Goal: Task Accomplishment & Management: Manage account settings

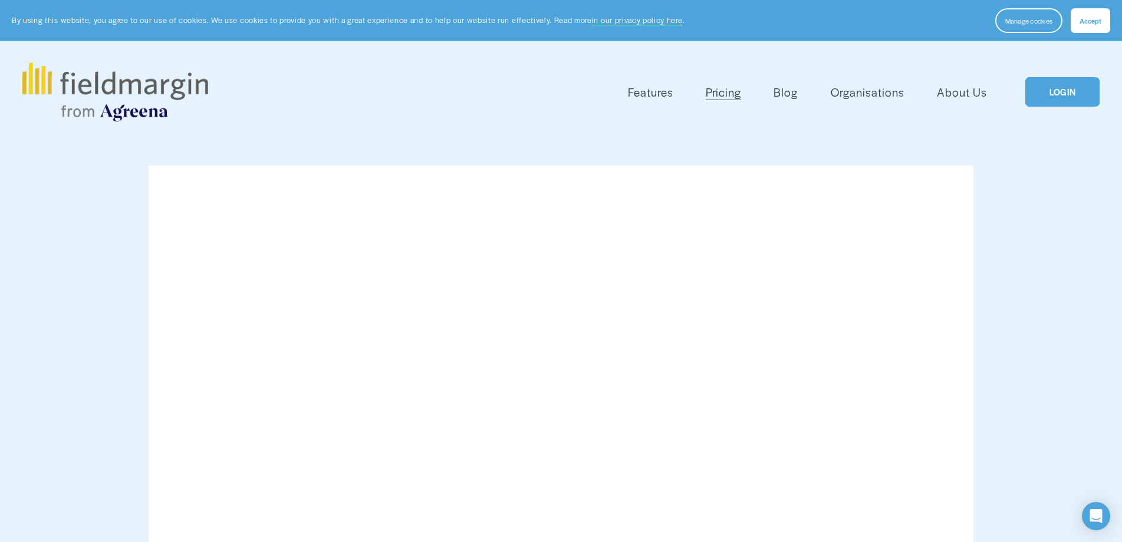
click at [1052, 101] on link "LOGIN" at bounding box center [1062, 92] width 74 height 30
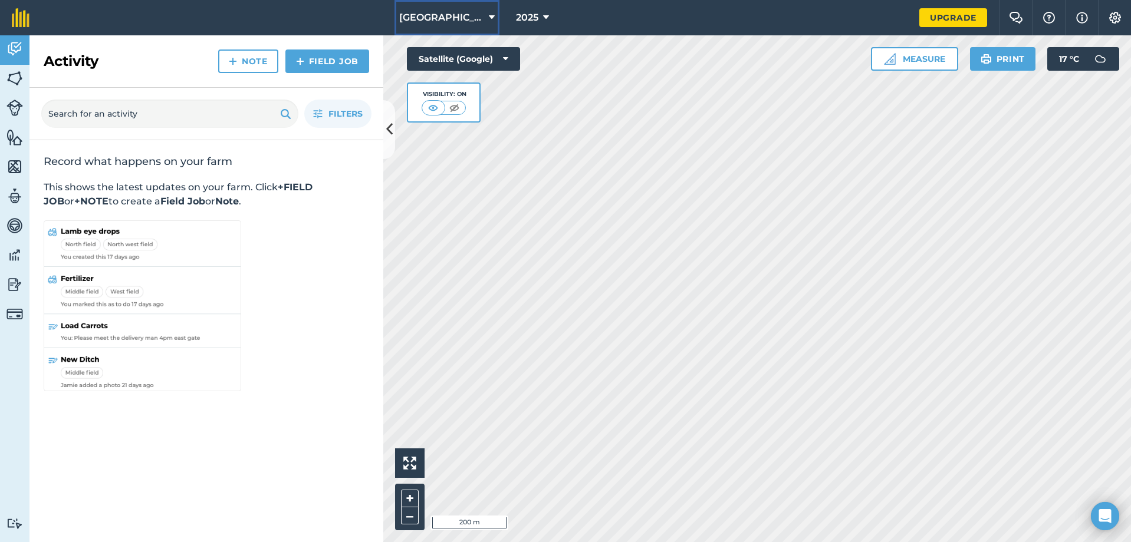
click at [462, 14] on span "Hall Farm" at bounding box center [441, 18] width 85 height 14
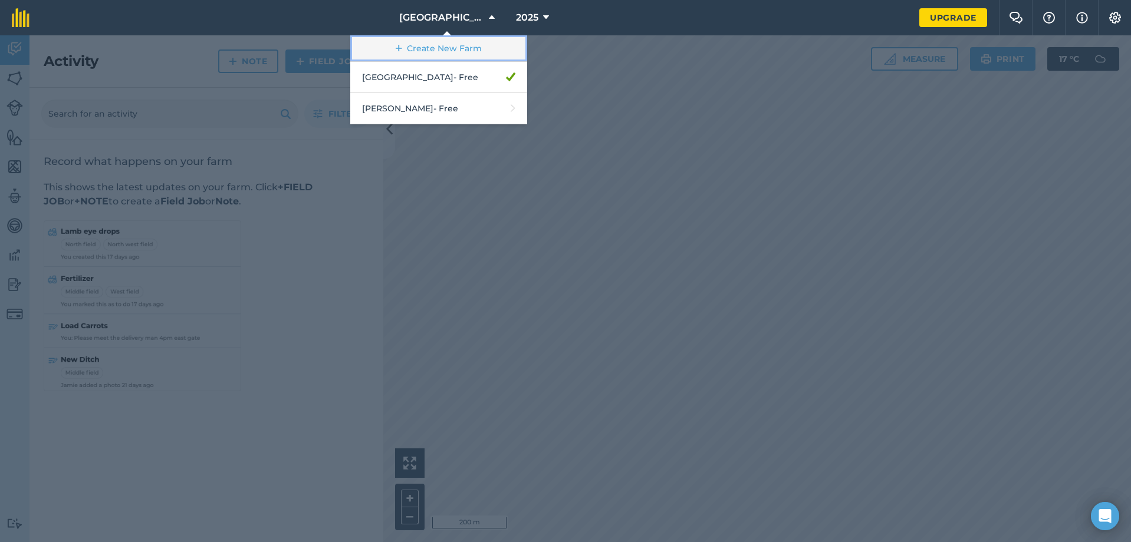
click at [460, 50] on link "Create New Farm" at bounding box center [438, 48] width 177 height 27
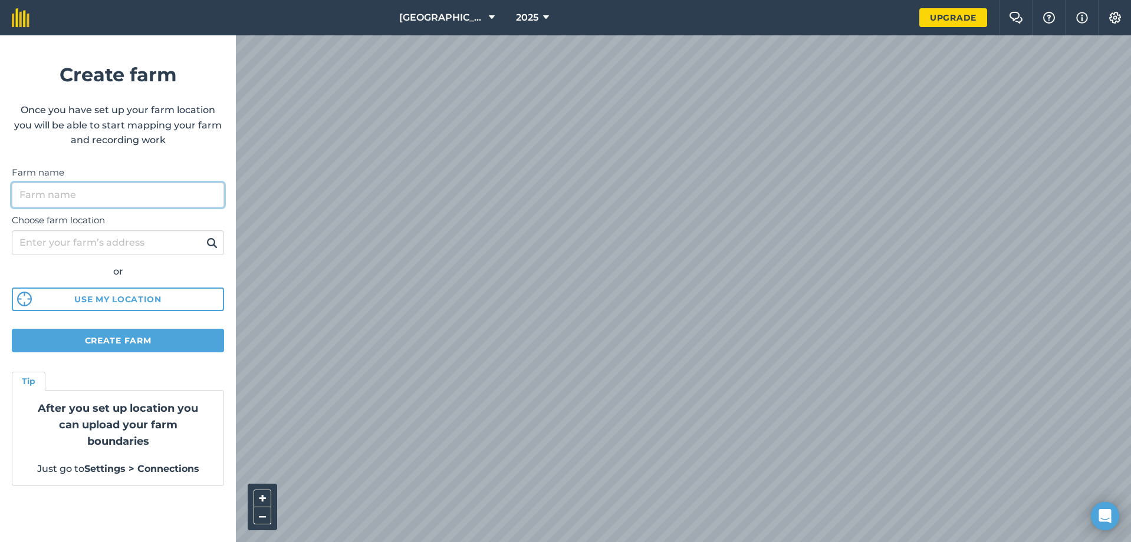
click at [104, 186] on input "Farm name" at bounding box center [118, 195] width 212 height 25
type input "Stotfold Mill"
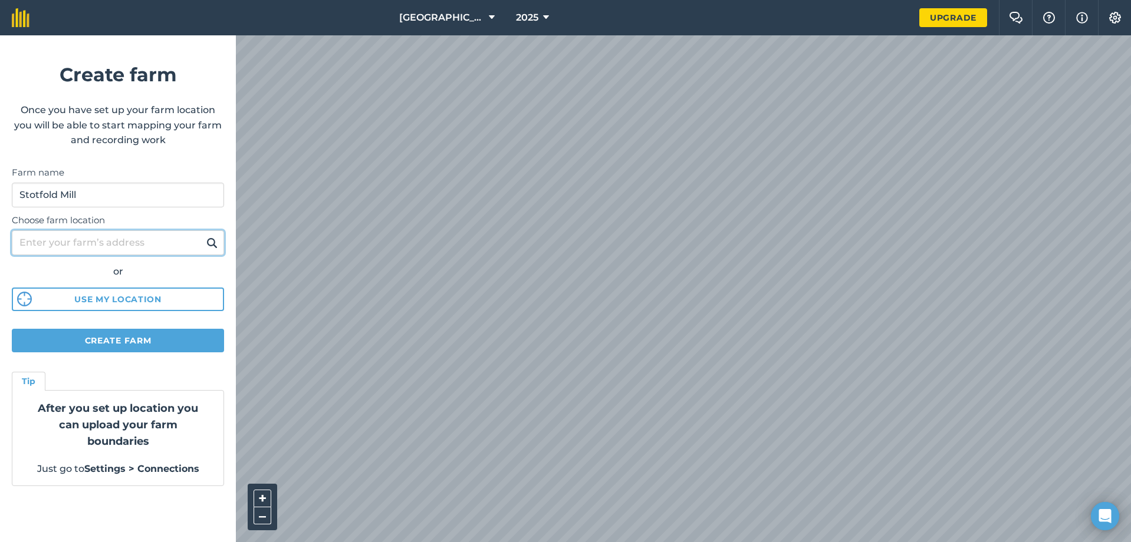
click at [110, 241] on input "Choose farm location" at bounding box center [118, 242] width 212 height 25
type input "sg54nu"
click at [208, 240] on img at bounding box center [211, 243] width 11 height 14
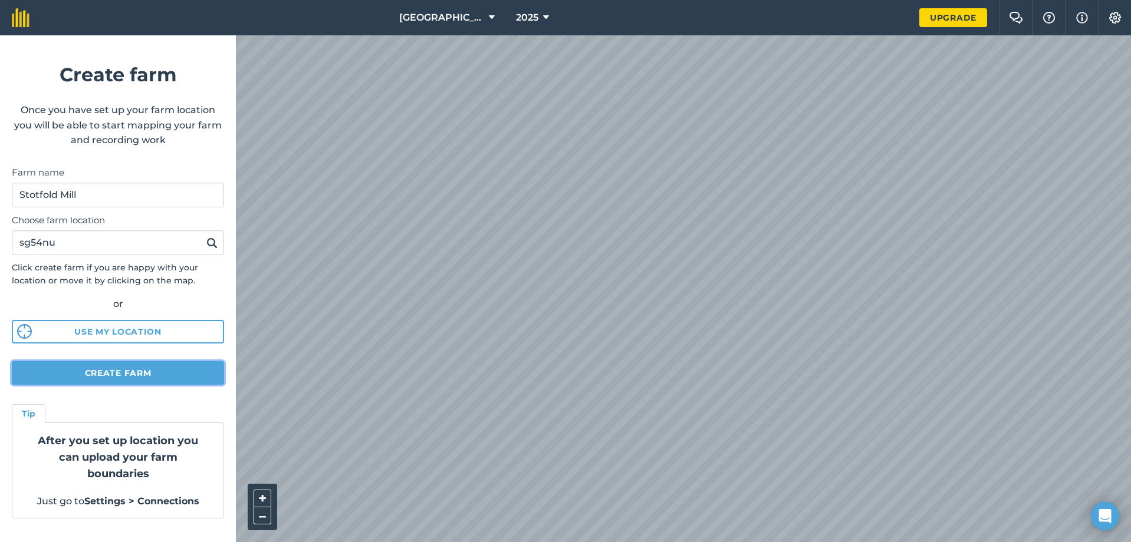
click at [154, 377] on button "Create farm" at bounding box center [118, 373] width 212 height 24
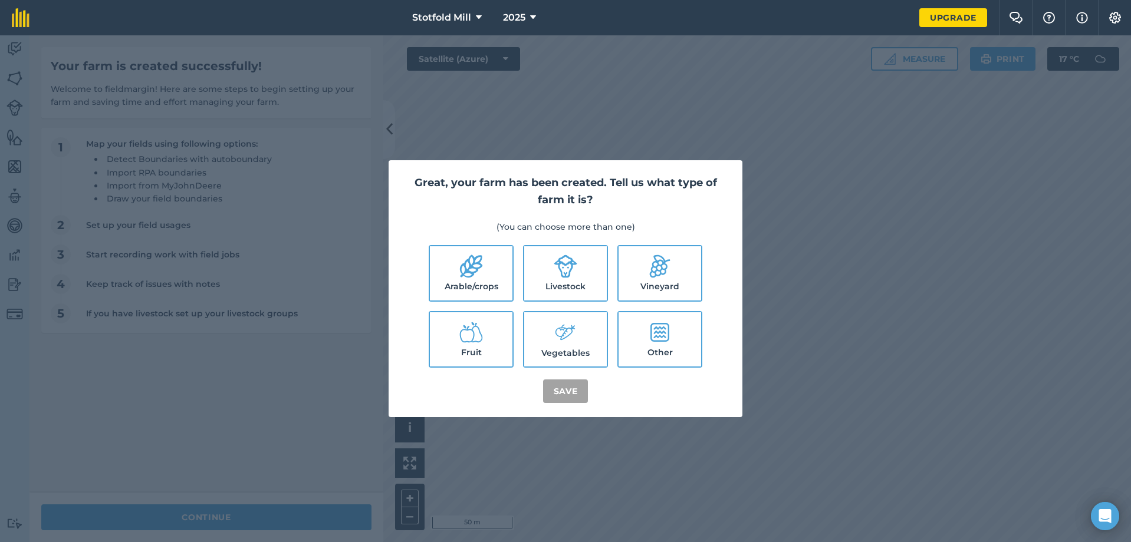
click at [693, 345] on label "Other" at bounding box center [659, 339] width 83 height 54
checkbox input "true"
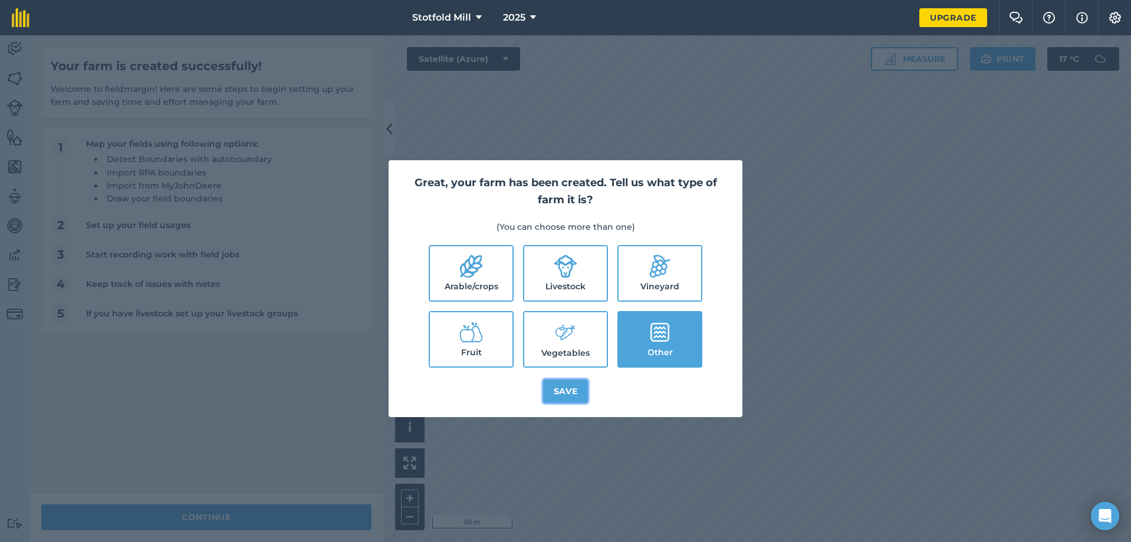
click at [569, 393] on button "Save" at bounding box center [565, 392] width 45 height 24
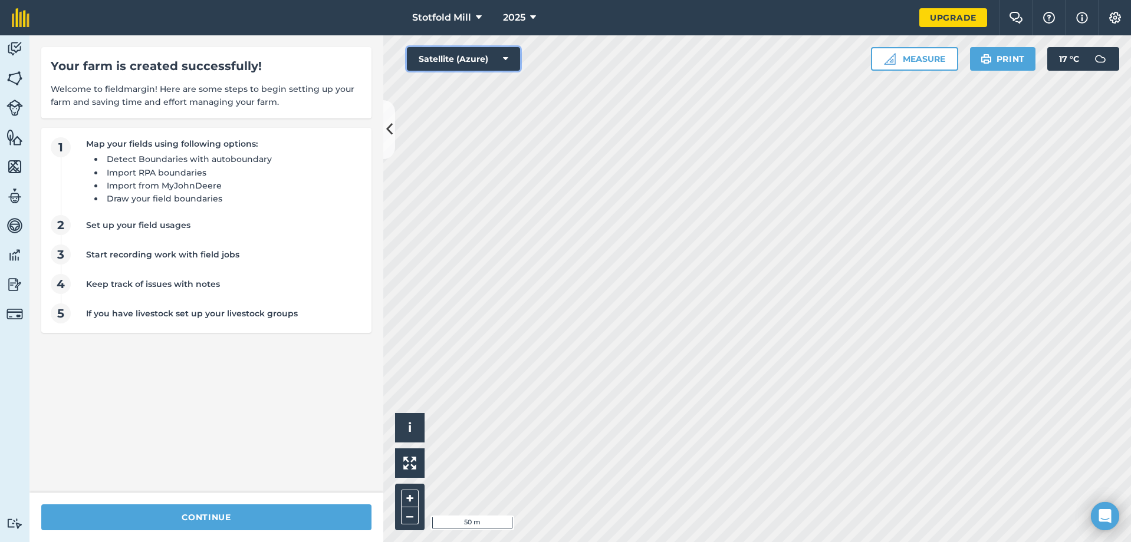
click at [500, 61] on button "Satellite (Azure)" at bounding box center [463, 59] width 113 height 24
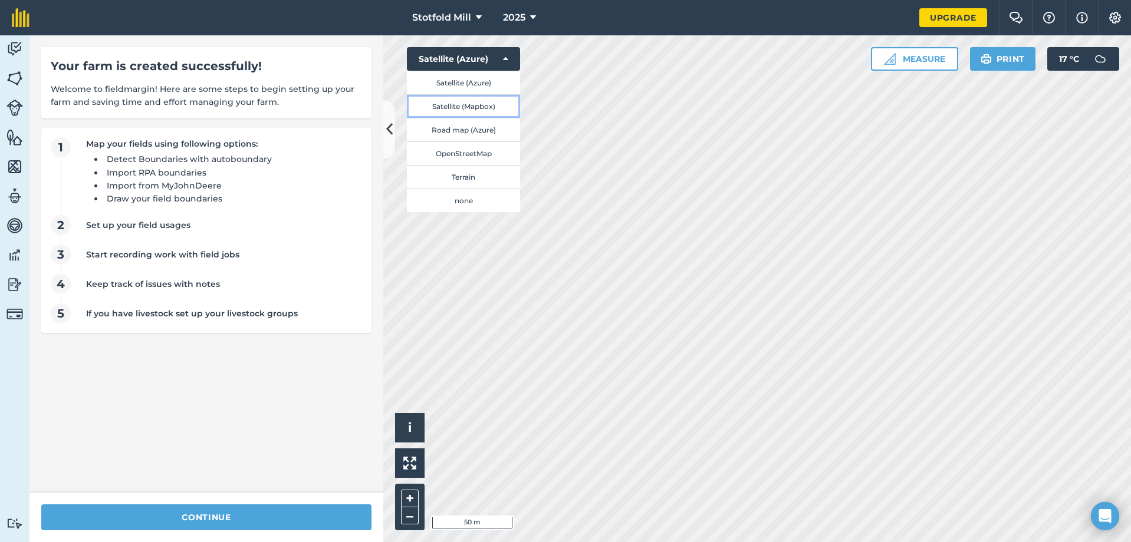
click at [497, 107] on button "Satellite (Mapbox)" at bounding box center [463, 106] width 113 height 24
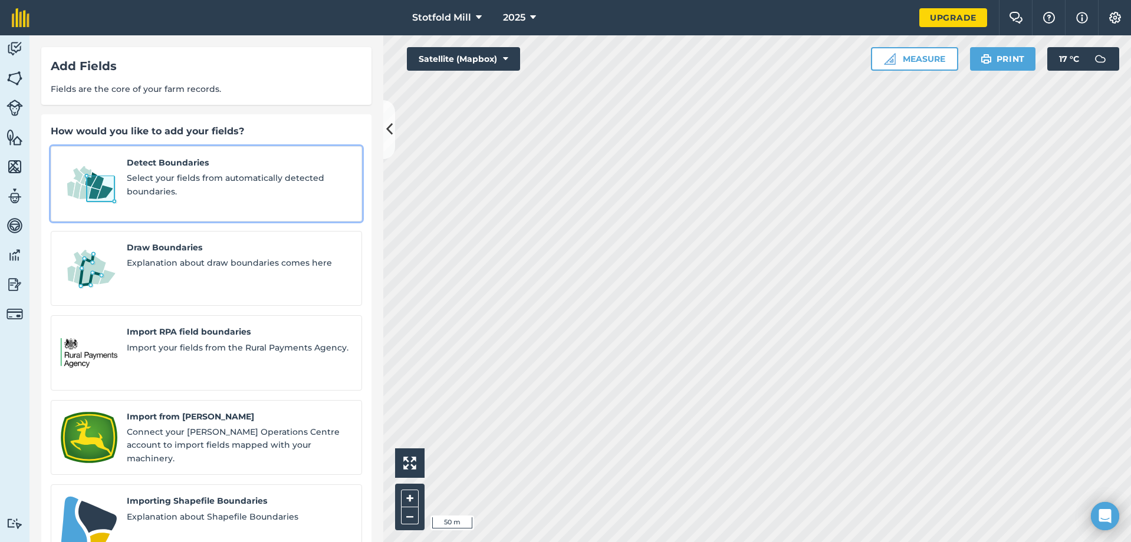
click at [288, 192] on span "Select your fields from automatically detected boundaries." at bounding box center [239, 185] width 225 height 27
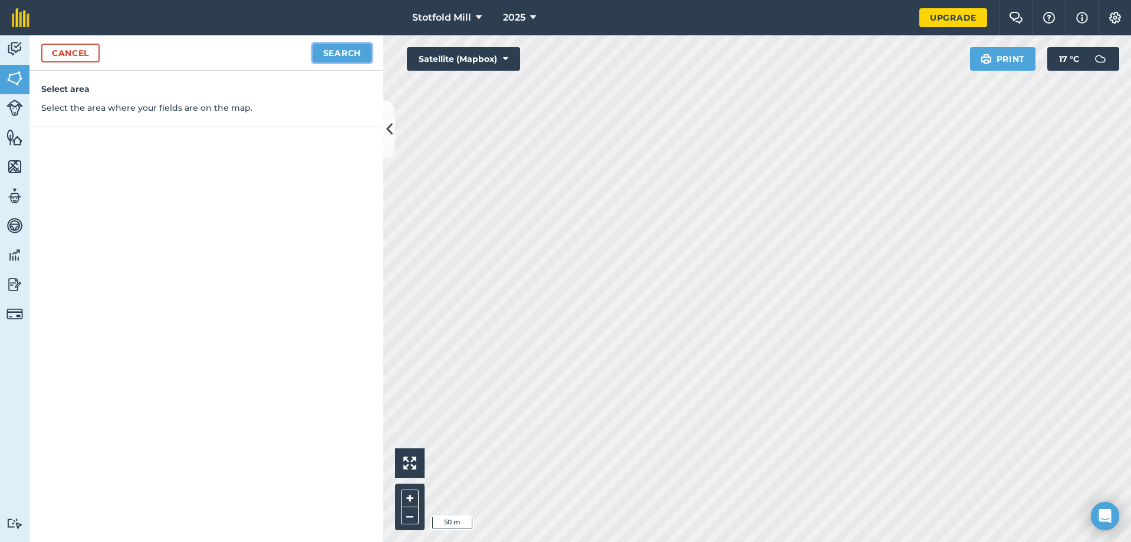
click at [330, 50] on button "Search" at bounding box center [341, 53] width 59 height 19
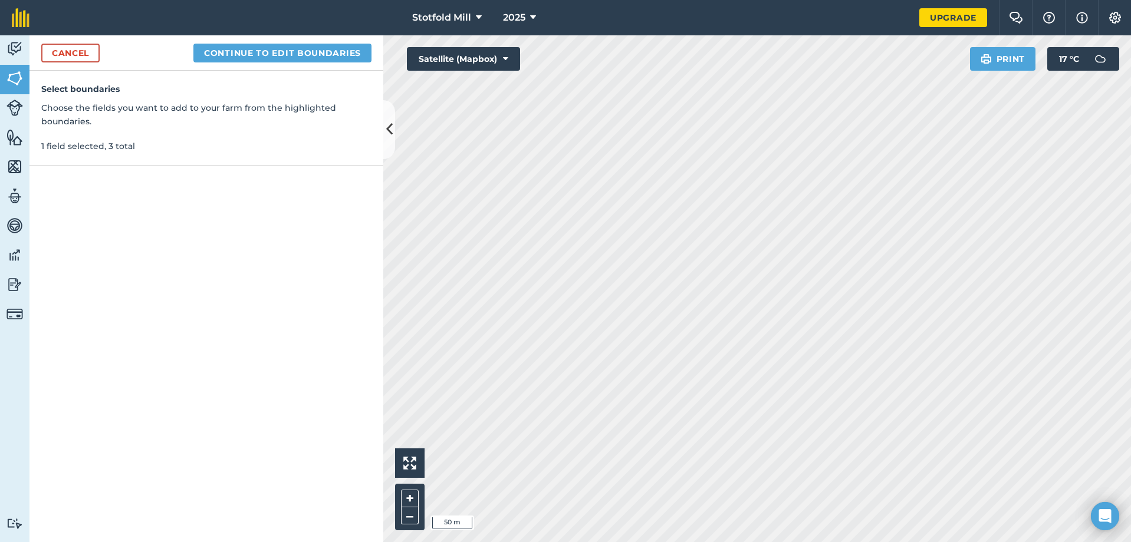
click at [337, 64] on div "Cancel Continue to edit boundaries" at bounding box center [206, 52] width 354 height 35
click at [335, 55] on button "Continue to edit boundaries" at bounding box center [282, 53] width 178 height 19
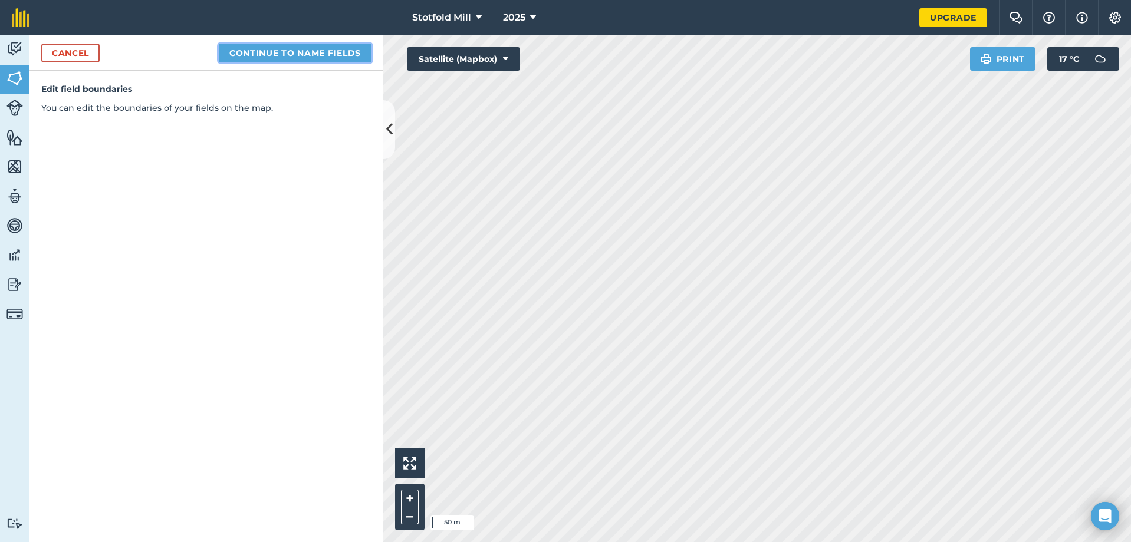
click at [320, 47] on button "Continue to name fields" at bounding box center [295, 53] width 153 height 19
type input "Ploughing Field"
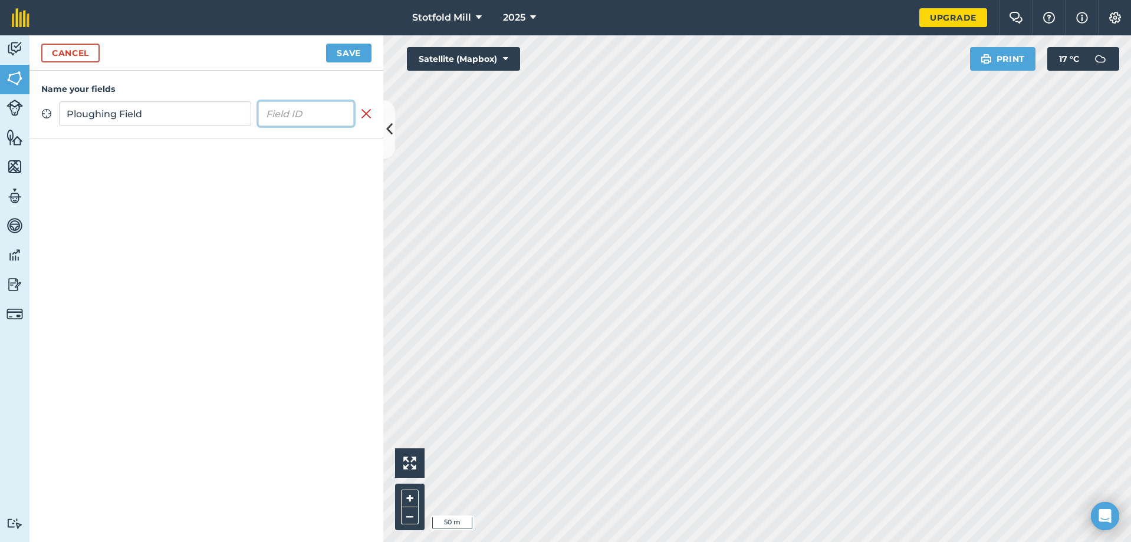
click at [331, 111] on input "text" at bounding box center [306, 113] width 96 height 25
type input "1"
click at [348, 55] on button "Save" at bounding box center [348, 53] width 45 height 19
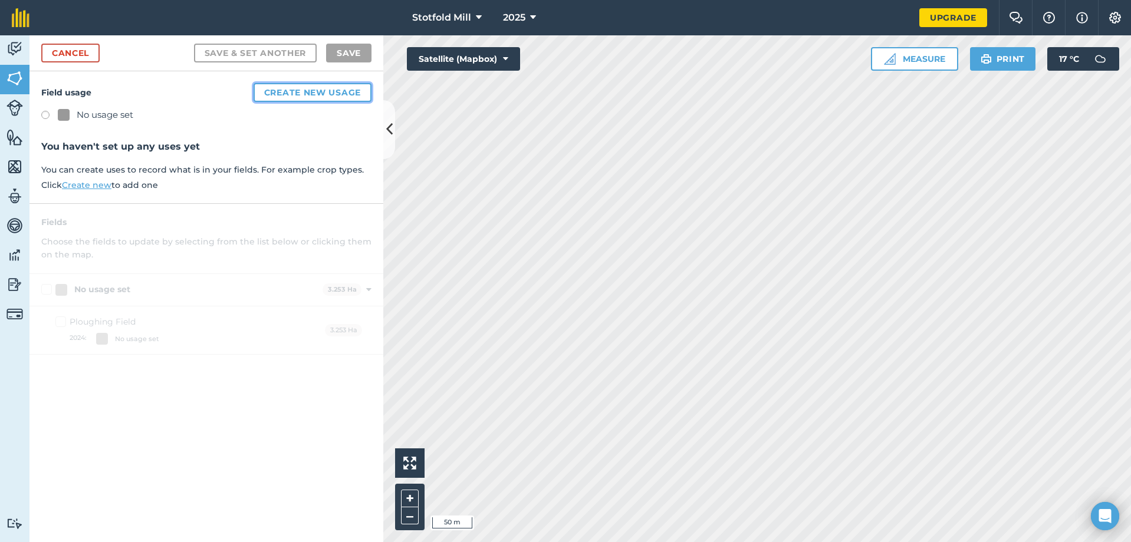
click at [258, 88] on button "Create new usage" at bounding box center [312, 92] width 118 height 19
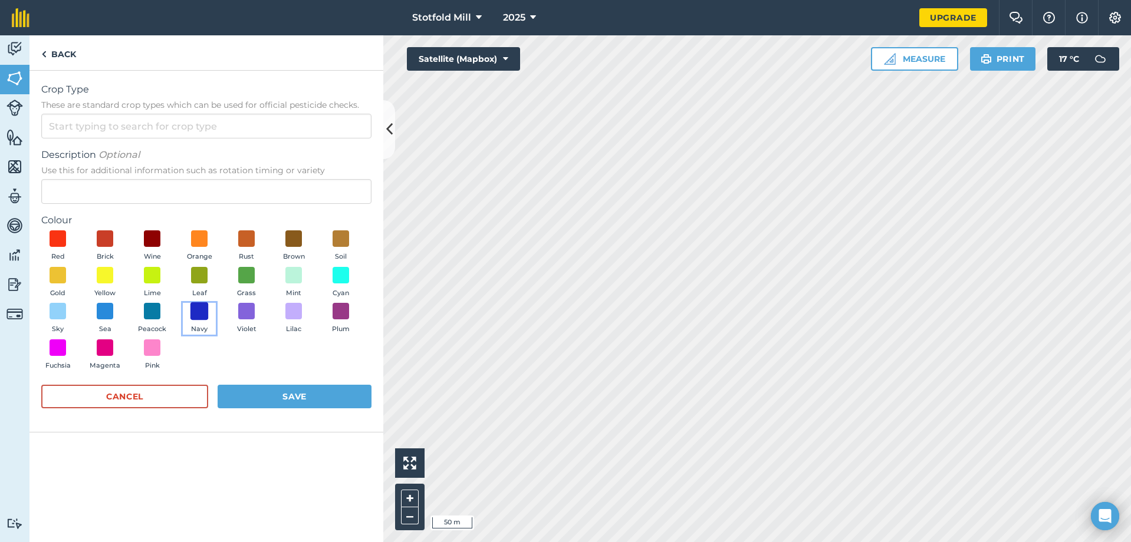
click at [201, 317] on span at bounding box center [199, 311] width 18 height 18
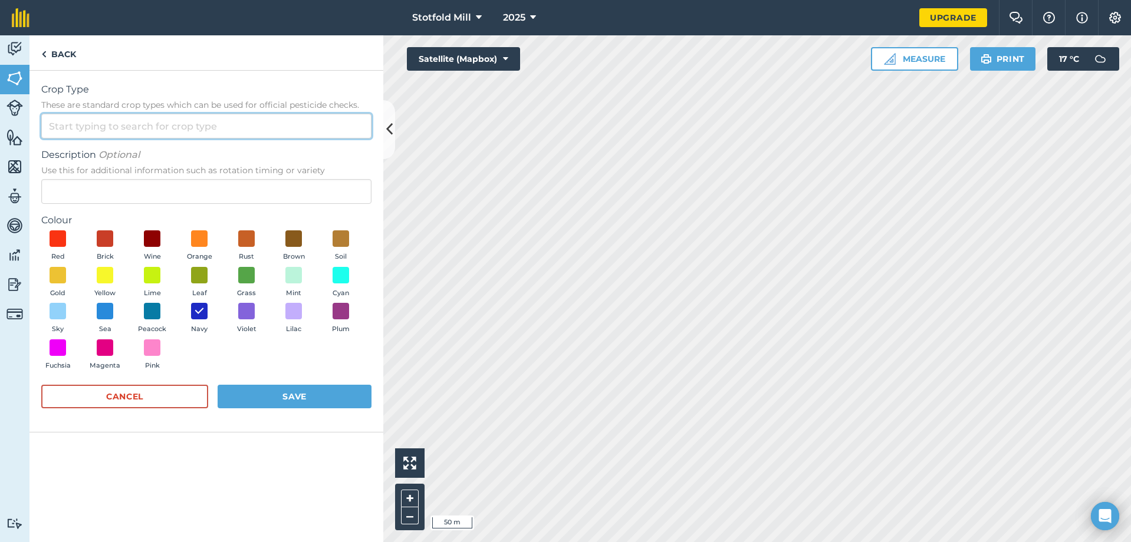
click at [114, 120] on input "Crop Type These are standard crop types which can be used for official pesticid…" at bounding box center [206, 126] width 330 height 25
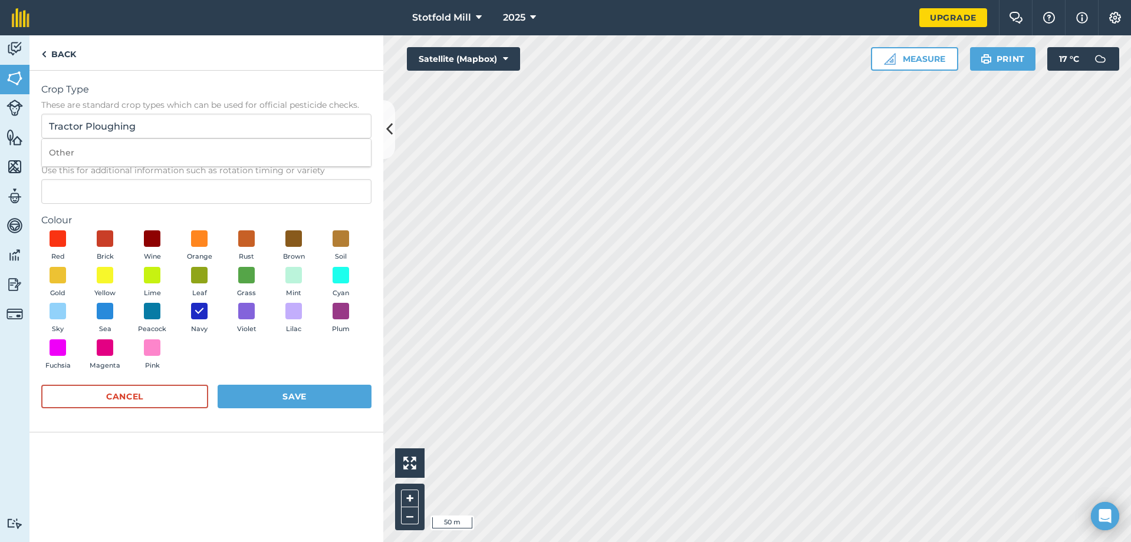
click at [142, 98] on label "Crop Type These are standard crop types which can be used for official pesticid…" at bounding box center [206, 97] width 330 height 28
click at [142, 114] on input "Tractor Ploughing" at bounding box center [206, 126] width 330 height 25
click at [121, 156] on li "Other" at bounding box center [206, 153] width 329 height 28
click at [115, 134] on input "Other" at bounding box center [206, 126] width 330 height 25
click at [181, 81] on div "Crop Type These are standard crop types which can be used for official pesticid…" at bounding box center [206, 252] width 354 height 362
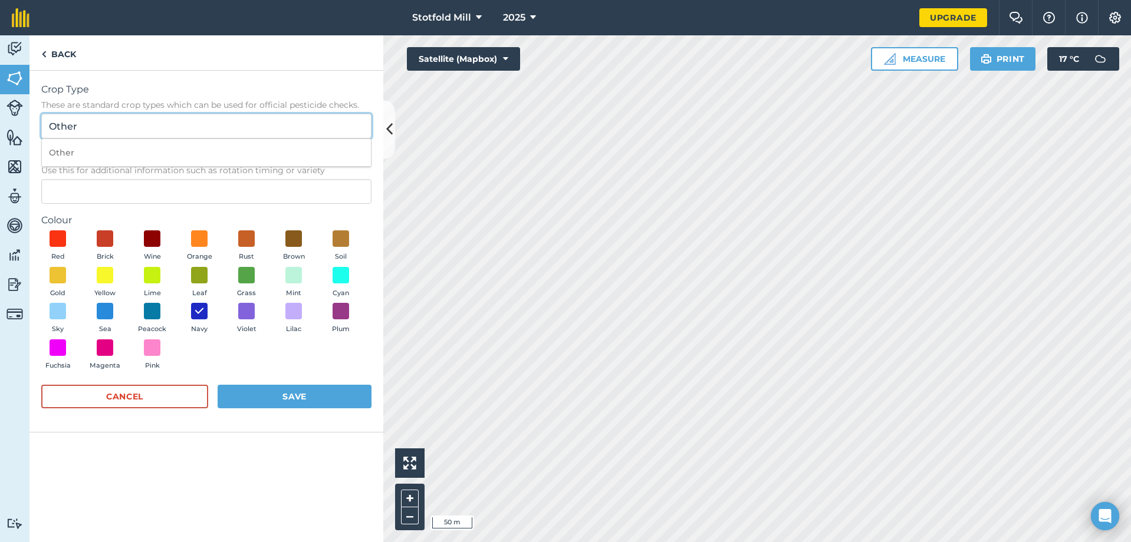
drag, startPoint x: 159, startPoint y: 122, endPoint x: 51, endPoint y: 126, distance: 107.4
click at [51, 126] on input "Other" at bounding box center [206, 126] width 330 height 25
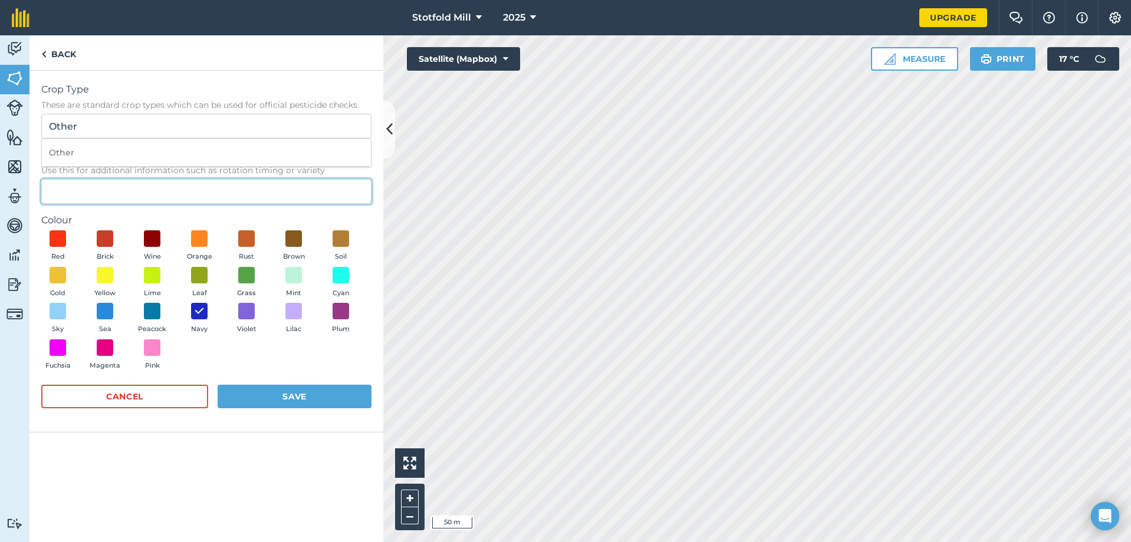
click at [77, 187] on input "Description Optional Use this for additional information such as rotation timin…" at bounding box center [206, 191] width 330 height 25
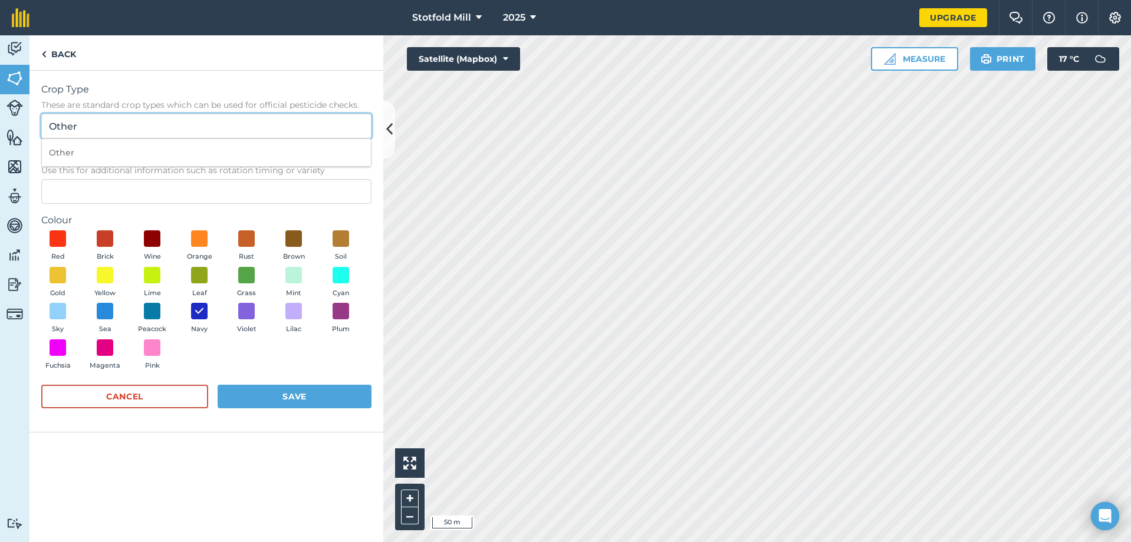
drag, startPoint x: 134, startPoint y: 127, endPoint x: 48, endPoint y: 127, distance: 86.1
click at [48, 127] on input "Other" at bounding box center [206, 126] width 330 height 25
click at [126, 127] on input "Tractor Ploughiung" at bounding box center [206, 126] width 330 height 25
click at [148, 95] on span "Crop Type" at bounding box center [206, 90] width 330 height 14
click at [148, 114] on input "Tractor Ploughing" at bounding box center [206, 126] width 330 height 25
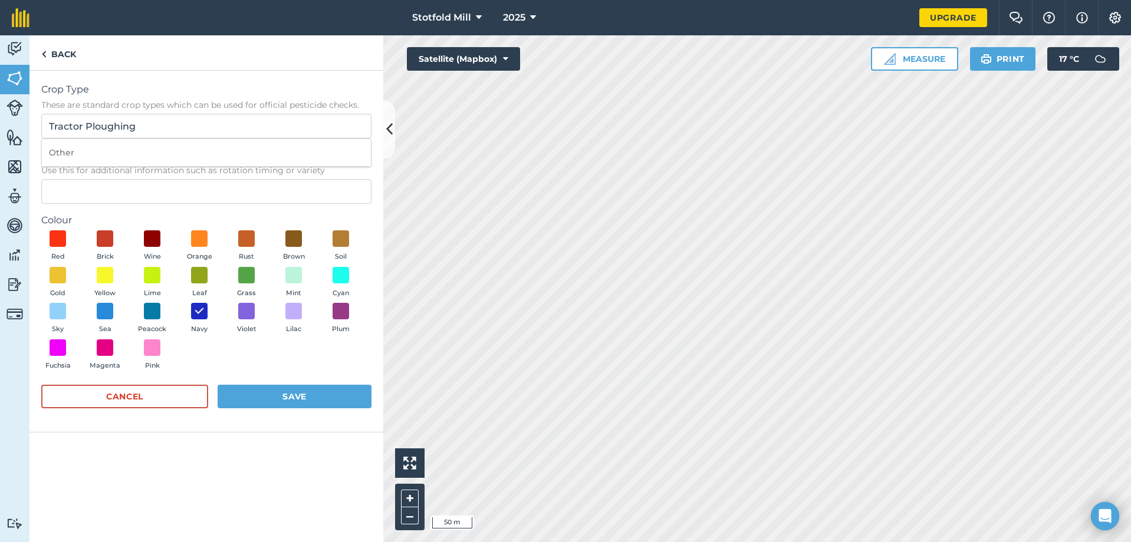
click at [177, 95] on span "Crop Type" at bounding box center [206, 90] width 330 height 14
click at [177, 114] on input "Tractor Ploughing" at bounding box center [206, 126] width 330 height 25
click at [179, 93] on span "Crop Type" at bounding box center [206, 90] width 330 height 14
click at [179, 114] on input "Tractor Ploughing" at bounding box center [206, 126] width 330 height 25
click at [178, 159] on li "Other" at bounding box center [206, 153] width 329 height 28
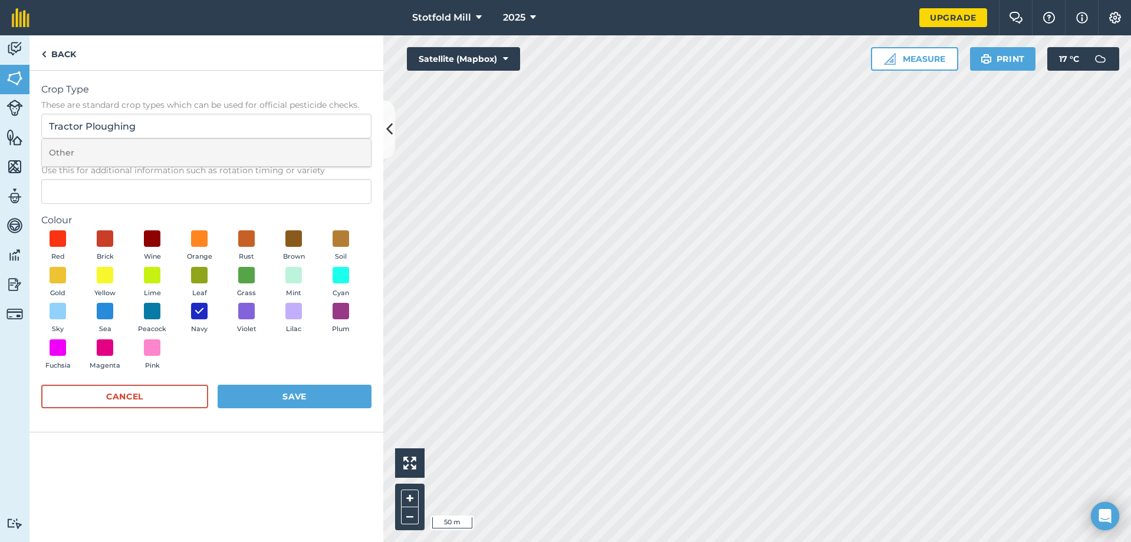
type input "Other"
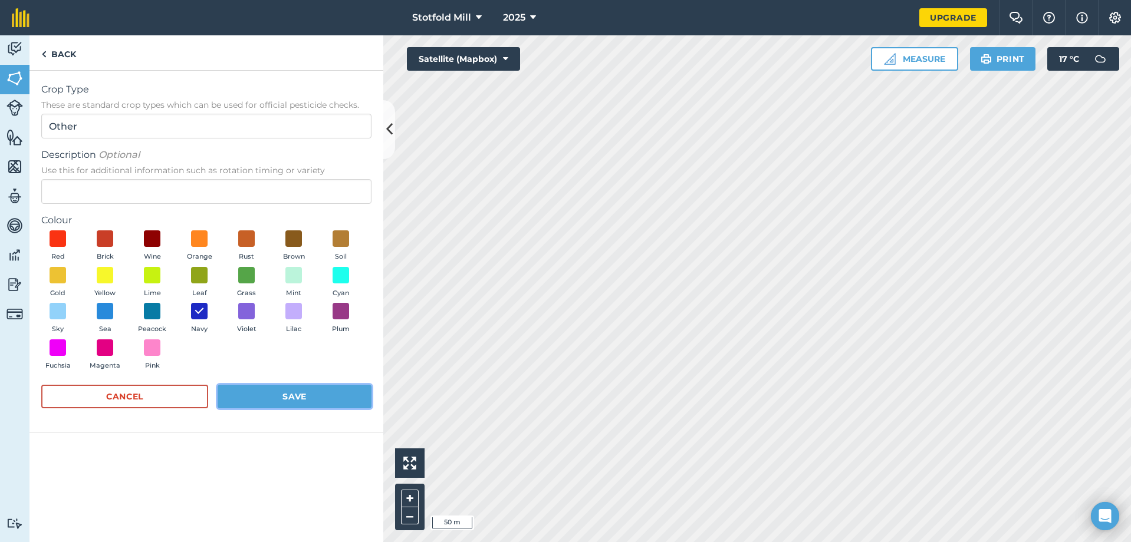
click at [268, 401] on button "Save" at bounding box center [295, 397] width 154 height 24
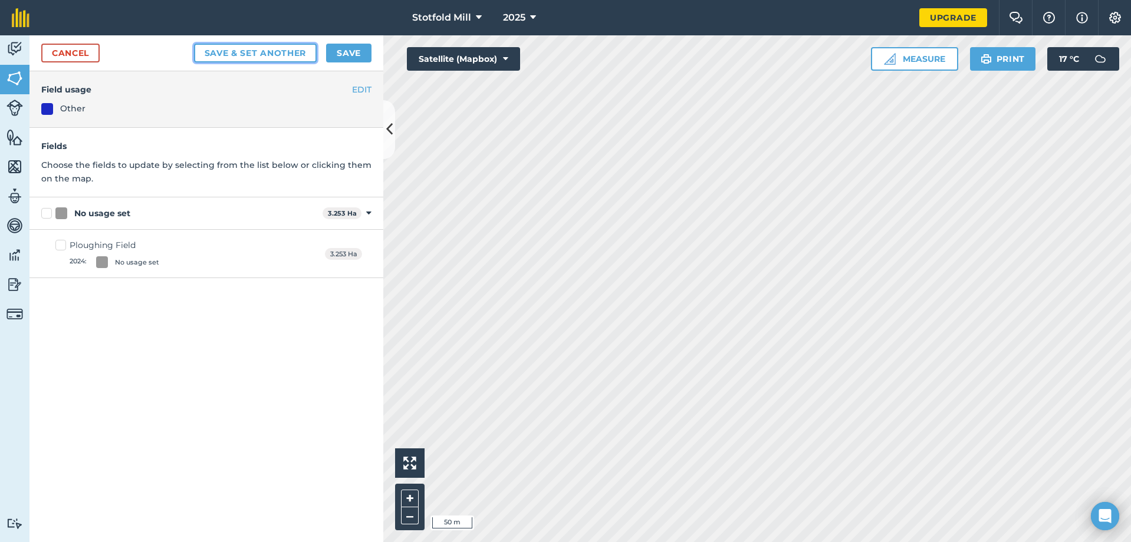
click at [266, 54] on button "Save & set another" at bounding box center [255, 53] width 123 height 19
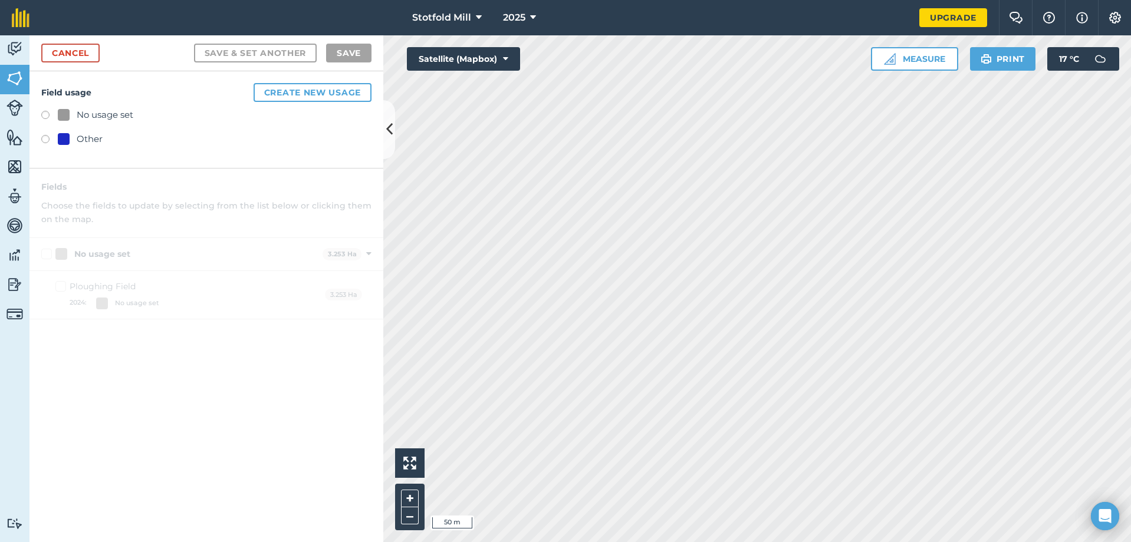
click at [70, 116] on div "No usage set" at bounding box center [95, 115] width 75 height 14
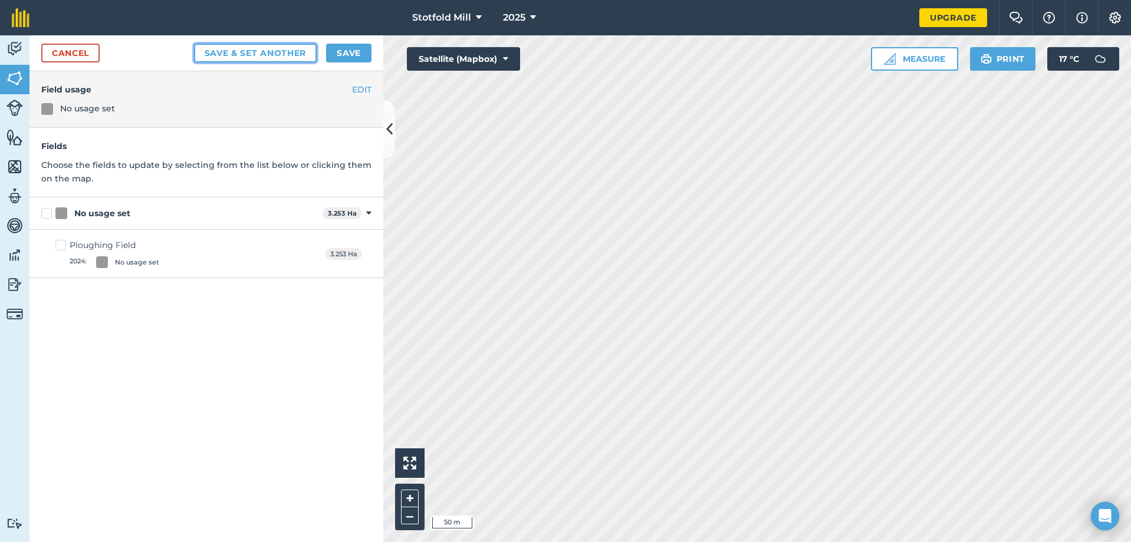
click at [294, 58] on button "Save & set another" at bounding box center [255, 53] width 123 height 19
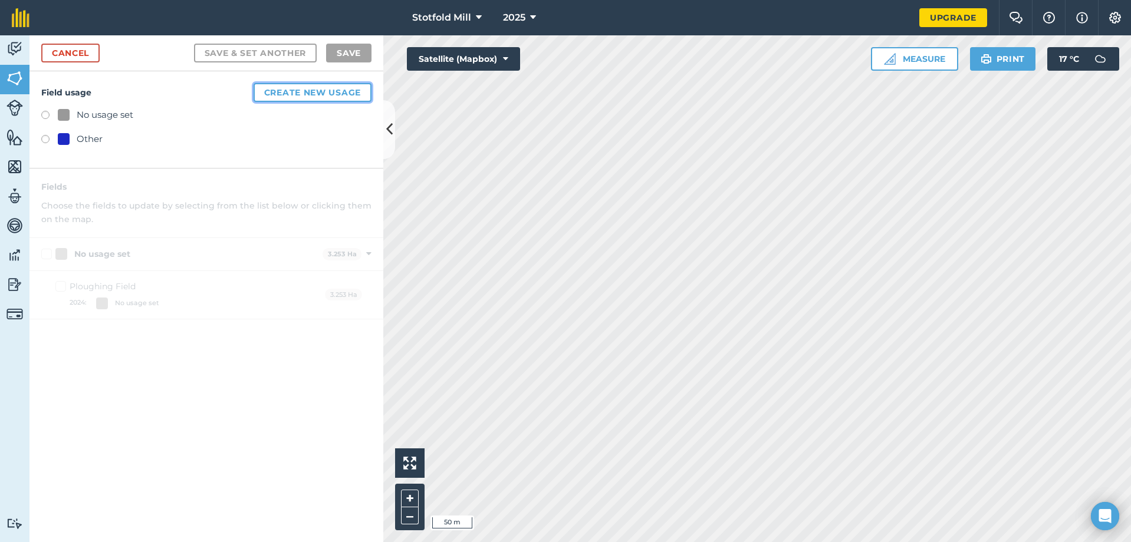
click at [285, 87] on button "Create new usage" at bounding box center [312, 92] width 118 height 19
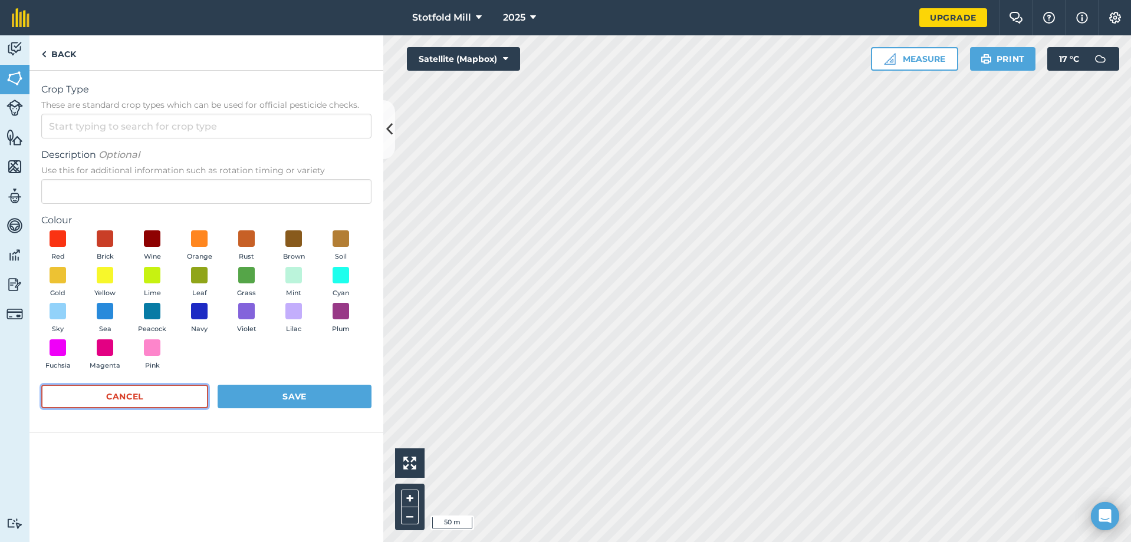
click at [186, 387] on button "Cancel" at bounding box center [124, 397] width 167 height 24
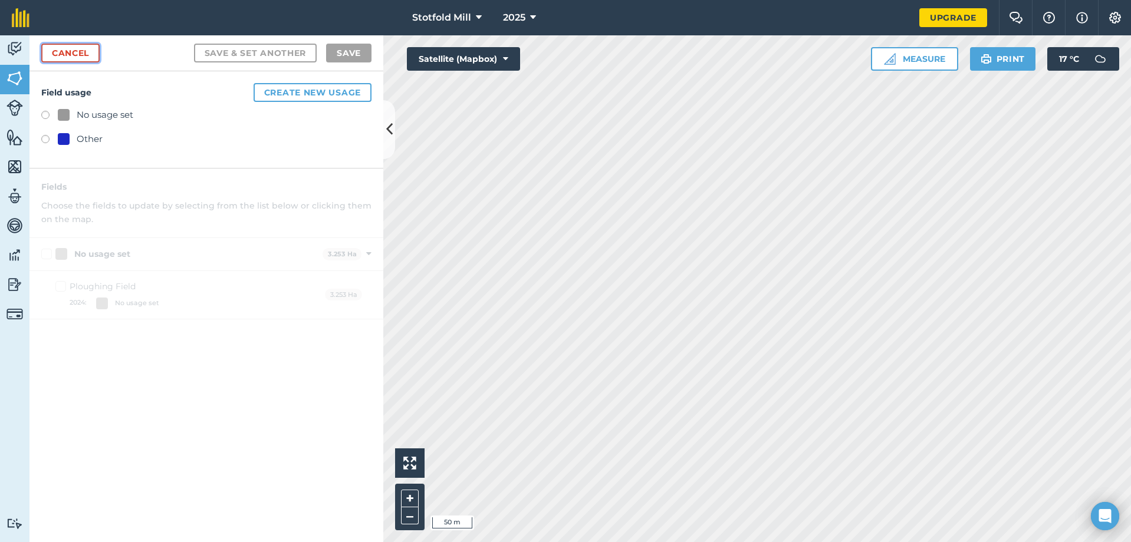
click at [90, 53] on link "Cancel" at bounding box center [70, 53] width 58 height 19
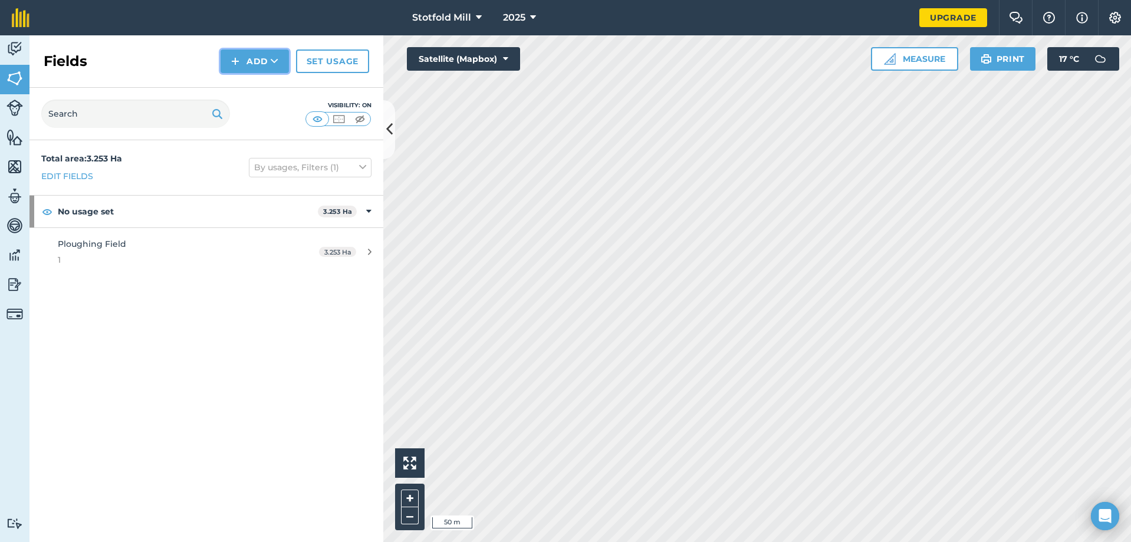
click at [275, 63] on icon at bounding box center [275, 61] width 8 height 12
click at [266, 90] on link "Draw" at bounding box center [254, 88] width 65 height 26
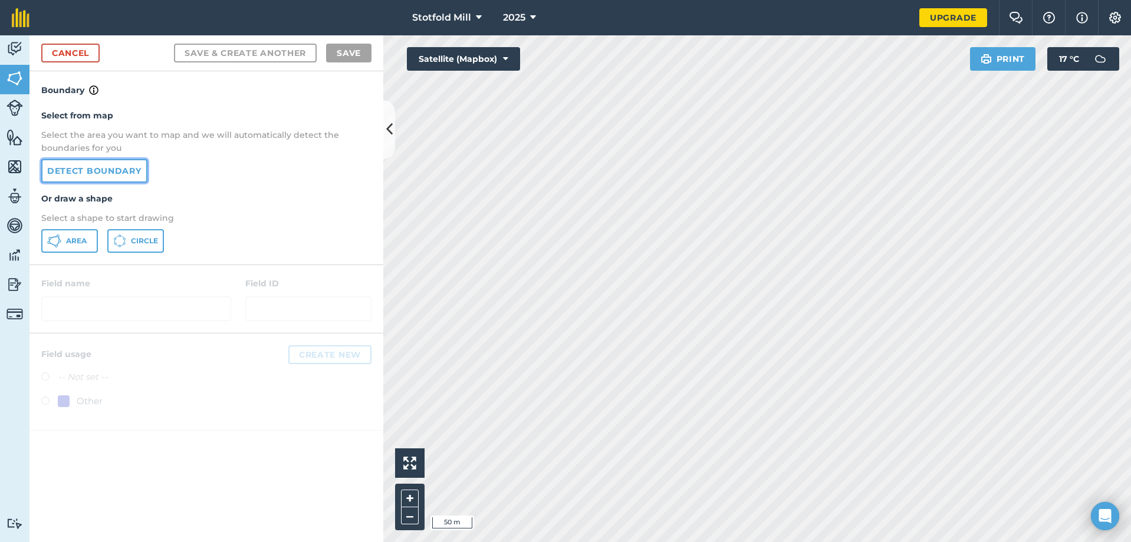
click at [129, 174] on link "Detect boundary" at bounding box center [94, 171] width 106 height 24
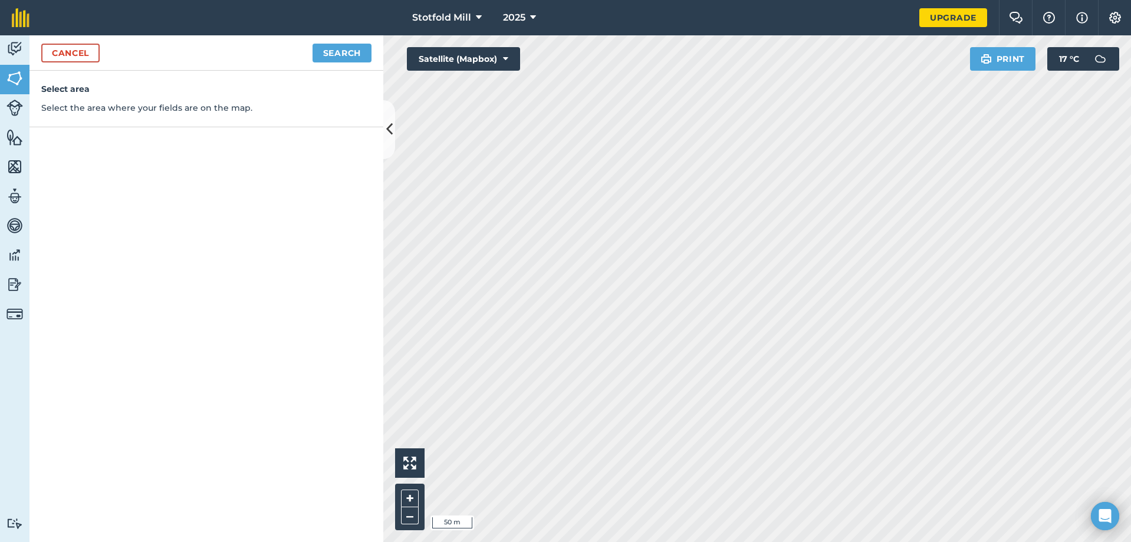
click at [324, 38] on div "Cancel Search" at bounding box center [206, 52] width 354 height 35
click at [325, 47] on button "Search" at bounding box center [341, 53] width 59 height 19
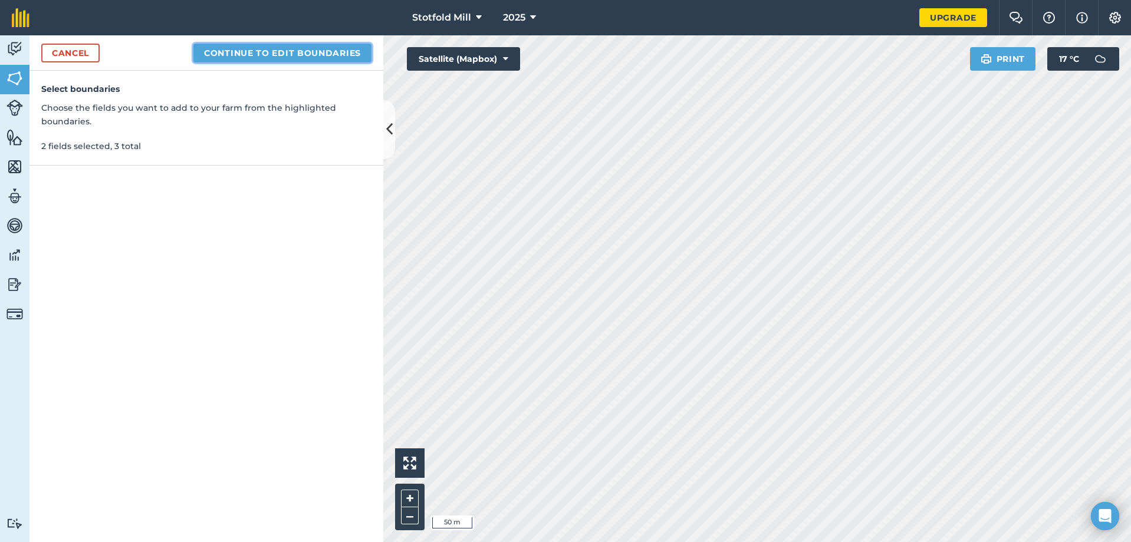
click at [324, 58] on button "Continue to edit boundaries" at bounding box center [282, 53] width 178 height 19
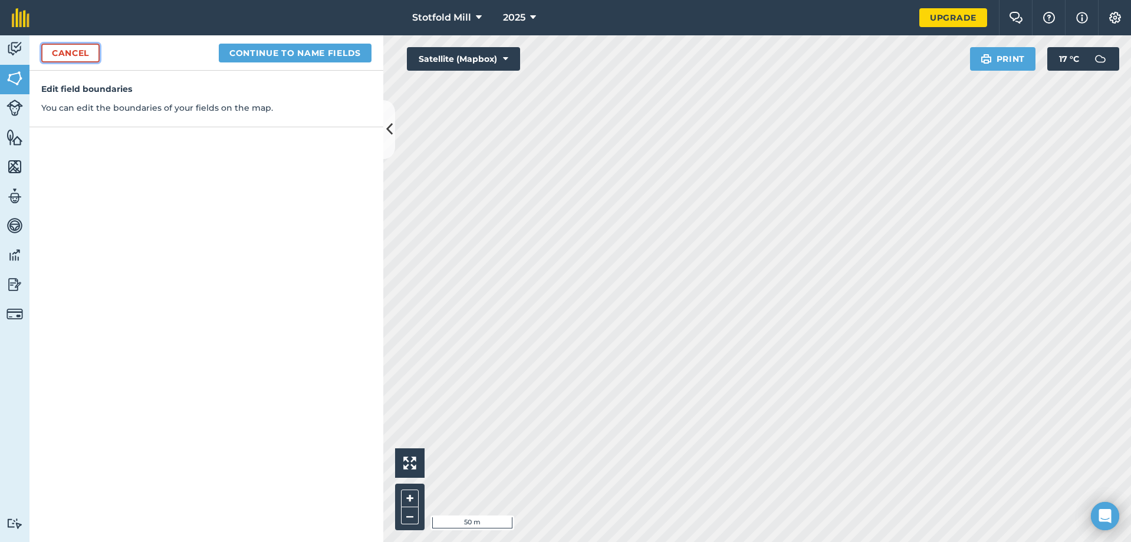
click at [55, 54] on link "Cancel" at bounding box center [70, 53] width 58 height 19
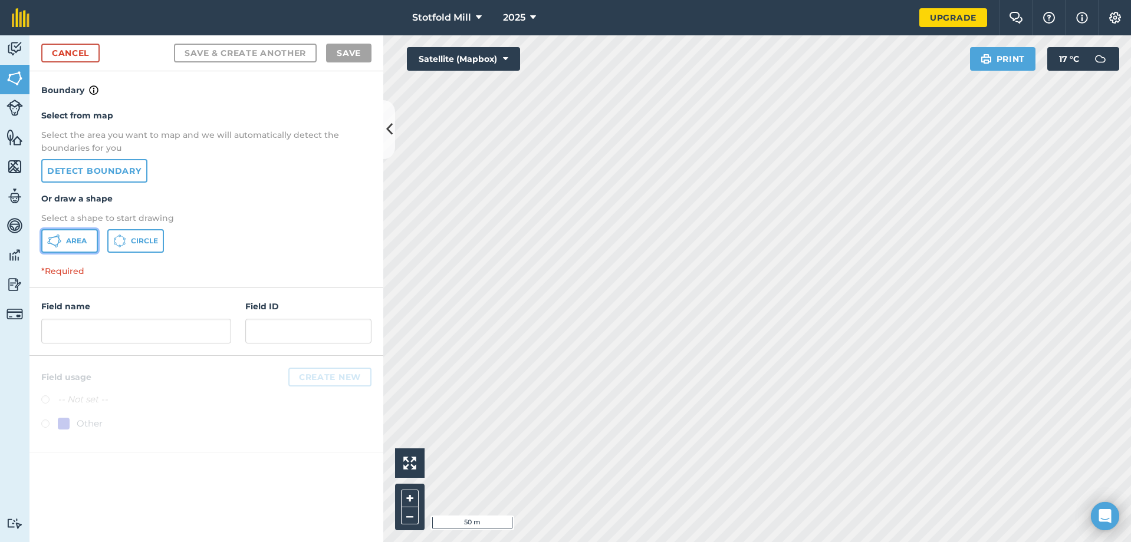
click at [73, 244] on span "Area" at bounding box center [76, 240] width 21 height 9
click at [146, 238] on span "Circle" at bounding box center [144, 240] width 27 height 9
click at [81, 185] on div "Select from map Select the area you want to map and we will automatically detec…" at bounding box center [206, 180] width 354 height 167
click at [83, 244] on span "Area" at bounding box center [76, 240] width 21 height 9
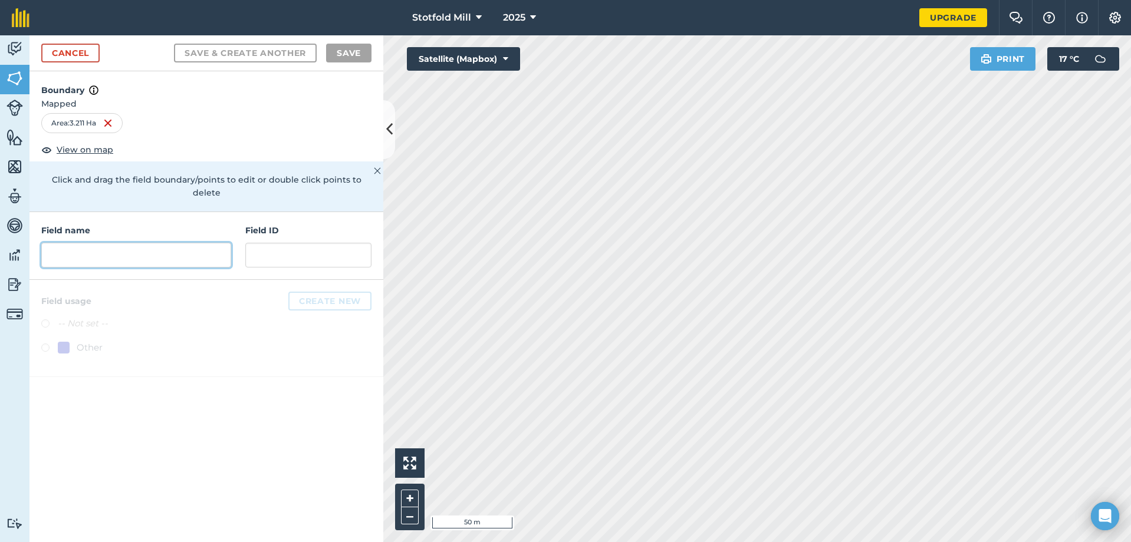
click at [144, 248] on input "text" at bounding box center [136, 255] width 190 height 25
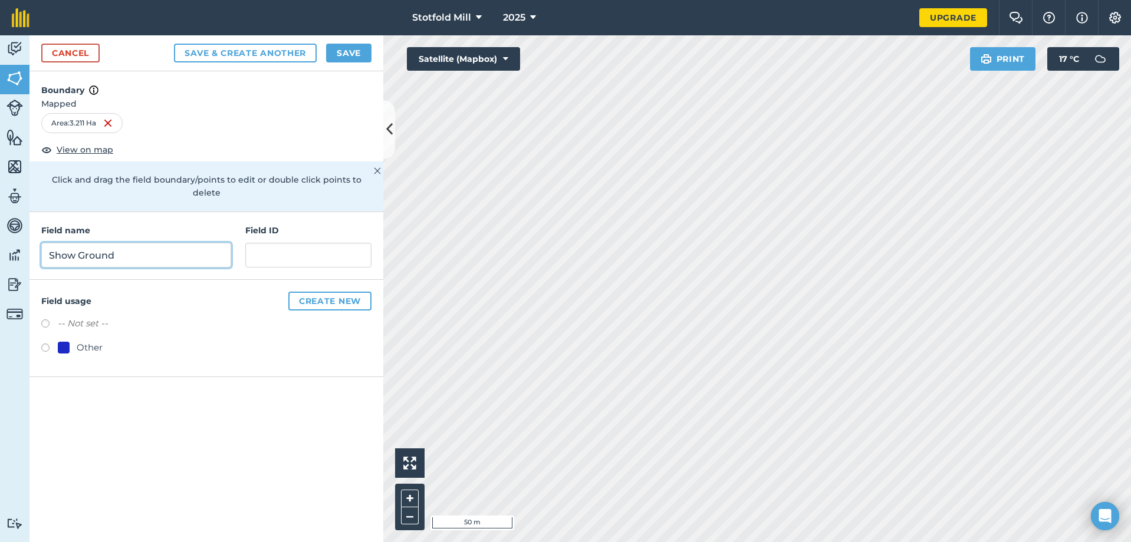
type input "Show Ground"
click at [259, 252] on input "text" at bounding box center [308, 255] width 126 height 25
type input "2"
click at [44, 344] on label at bounding box center [49, 350] width 17 height 12
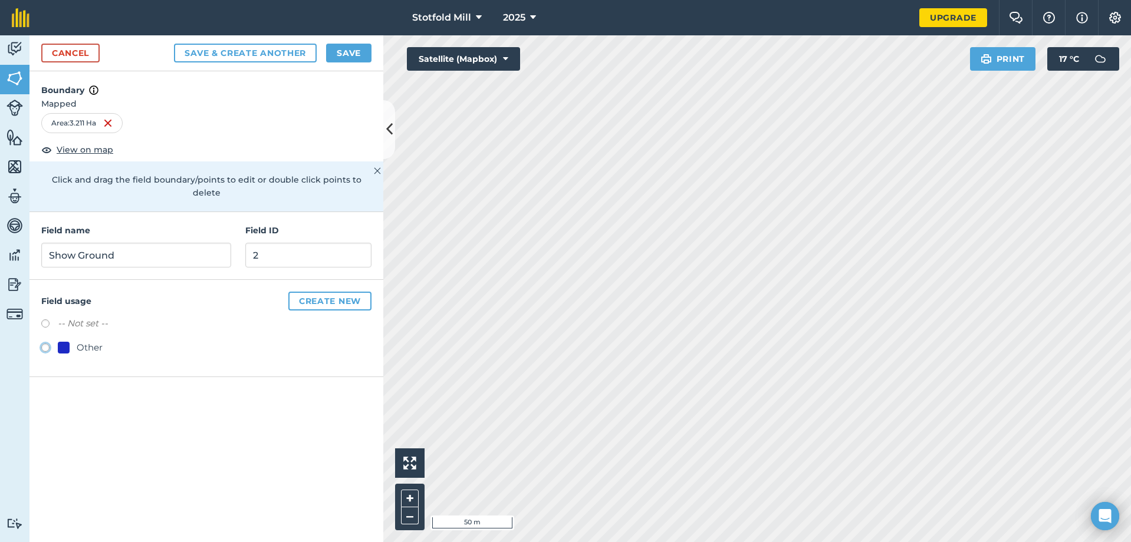
radio input "true"
click at [48, 320] on label at bounding box center [49, 326] width 17 height 12
click at [269, 50] on button "Save & Create Another" at bounding box center [245, 53] width 143 height 19
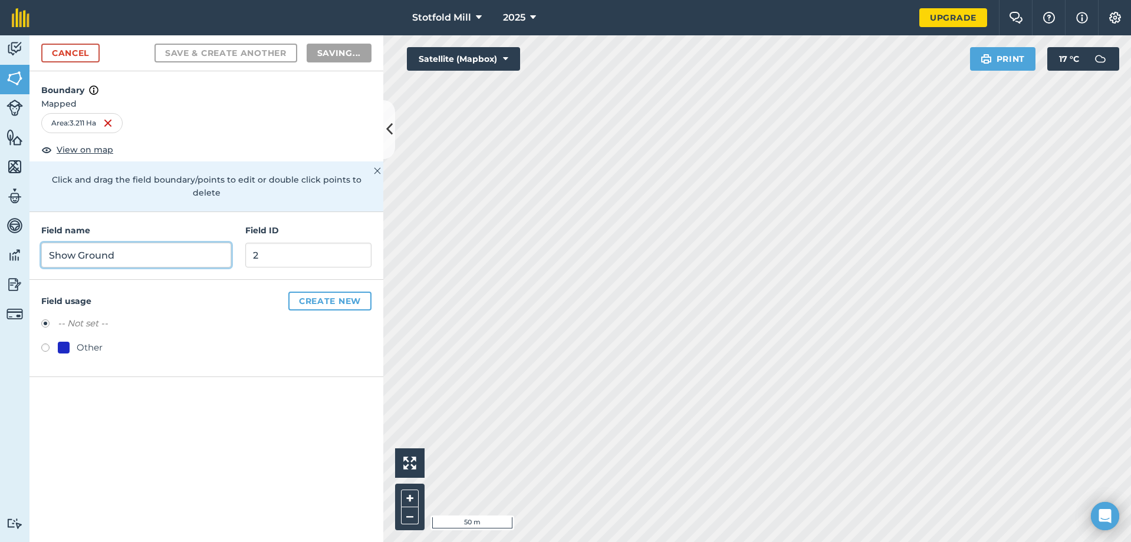
radio input "false"
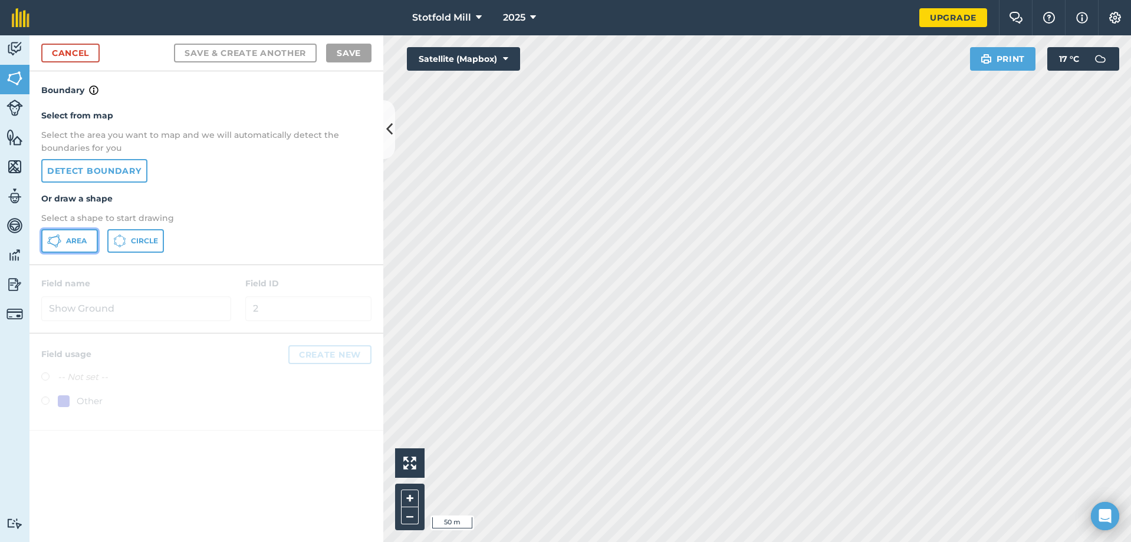
click at [77, 252] on button "Area" at bounding box center [69, 241] width 57 height 24
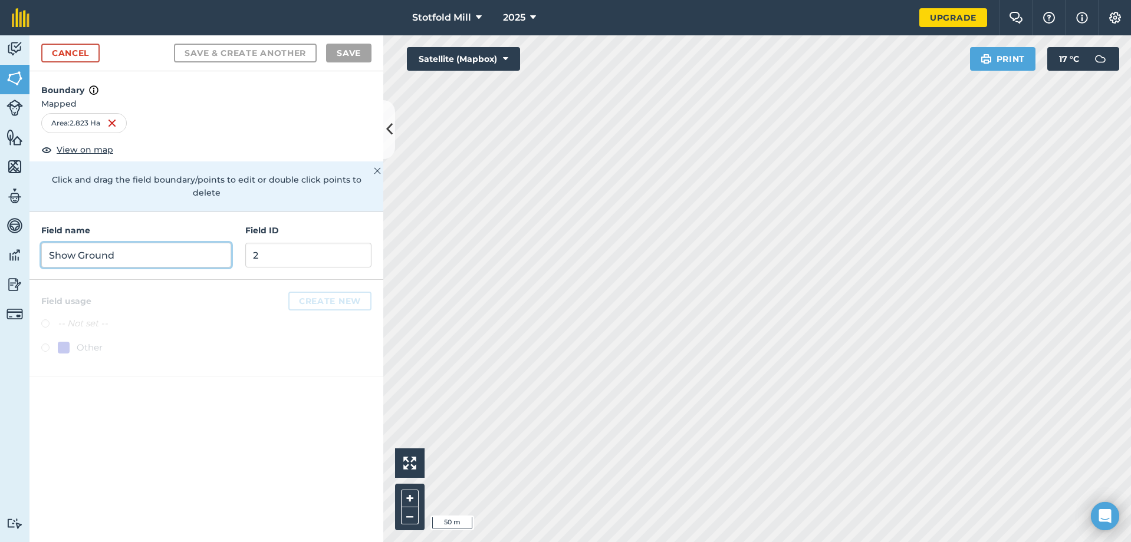
click at [137, 248] on input "Show Ground" at bounding box center [136, 255] width 190 height 25
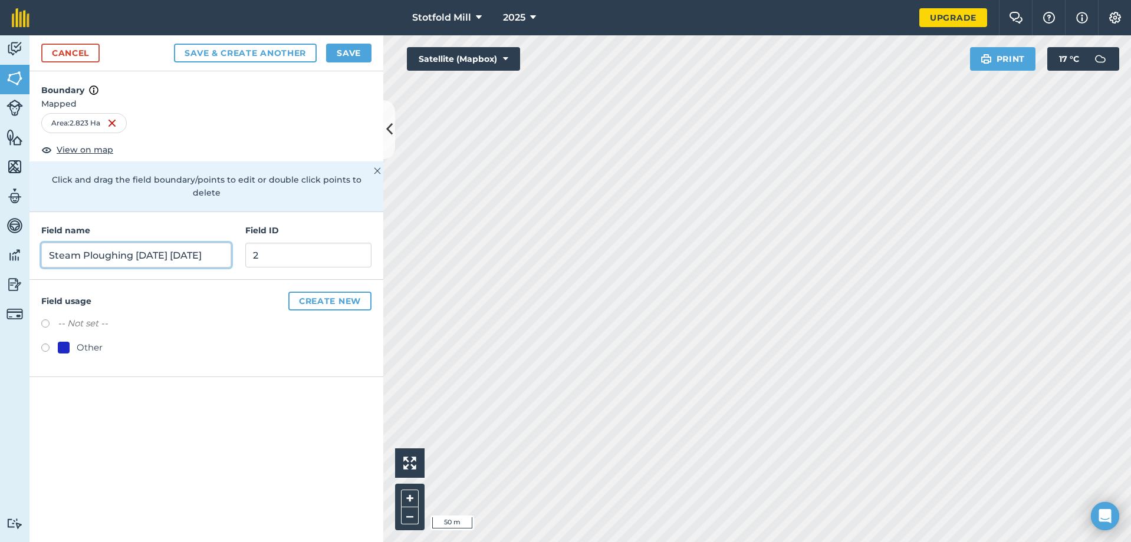
type input "Steam Ploughing Friday Saturday"
click at [285, 248] on input "2" at bounding box center [308, 255] width 126 height 25
type input "3"
click at [297, 58] on button "Save & Create Another" at bounding box center [245, 53] width 143 height 19
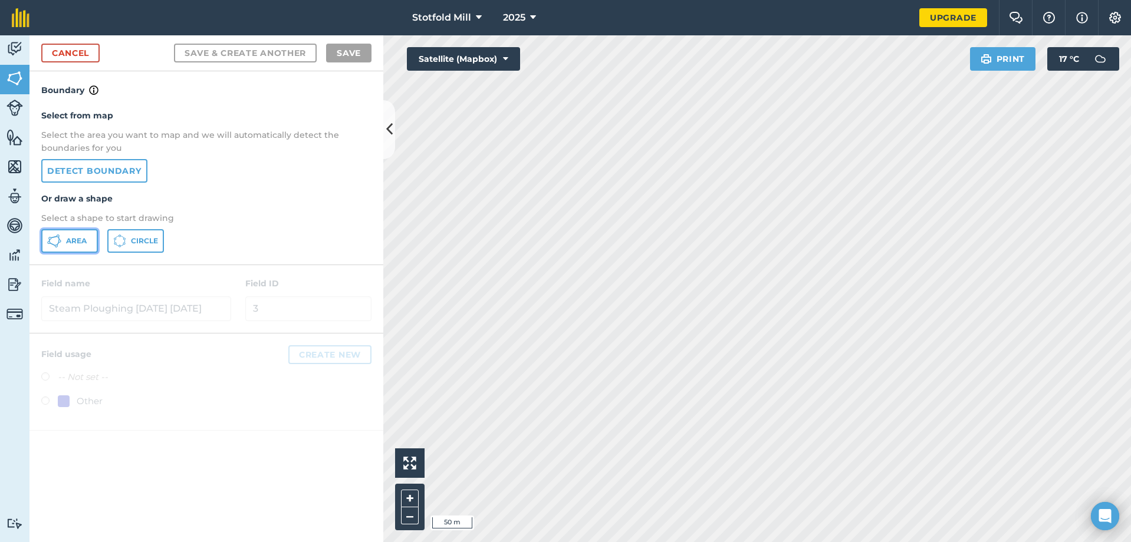
click at [72, 239] on span "Area" at bounding box center [76, 240] width 21 height 9
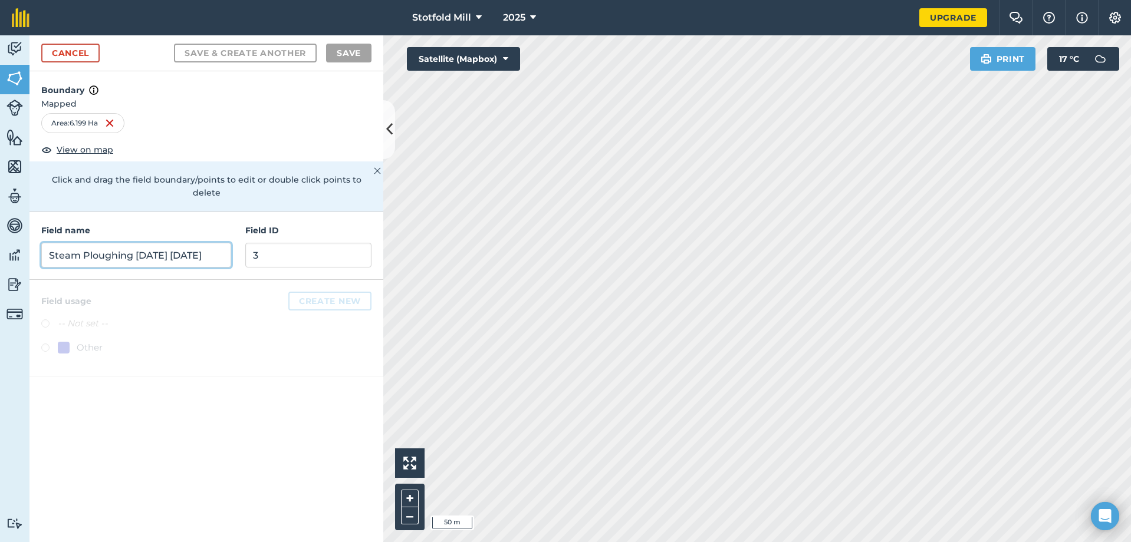
click at [176, 252] on input "Steam Ploughing Friday Saturday" at bounding box center [136, 255] width 190 height 25
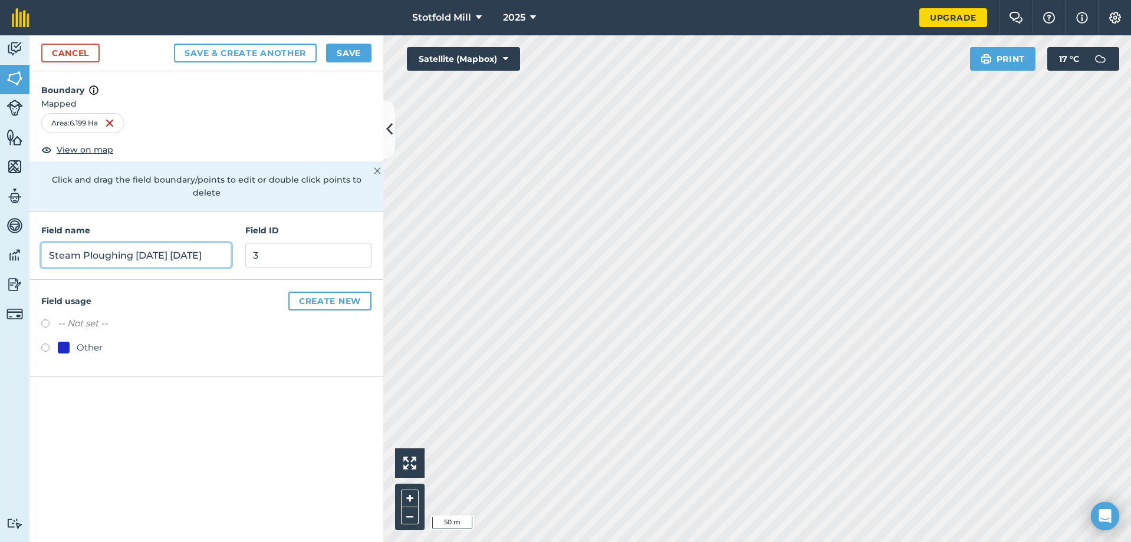
type input "Steam Ploughing Saturday Sunday"
click at [269, 227] on div "Field ID 3" at bounding box center [308, 246] width 126 height 44
click at [265, 254] on input "3" at bounding box center [308, 255] width 126 height 25
type input "4"
click at [348, 49] on button "Save" at bounding box center [348, 53] width 45 height 19
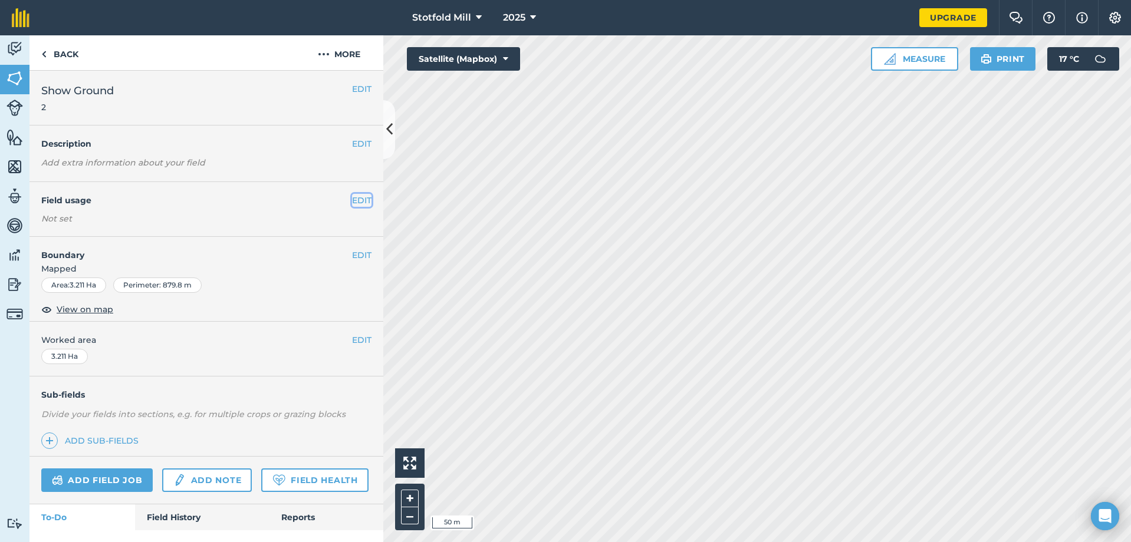
click at [352, 196] on button "EDIT" at bounding box center [361, 200] width 19 height 13
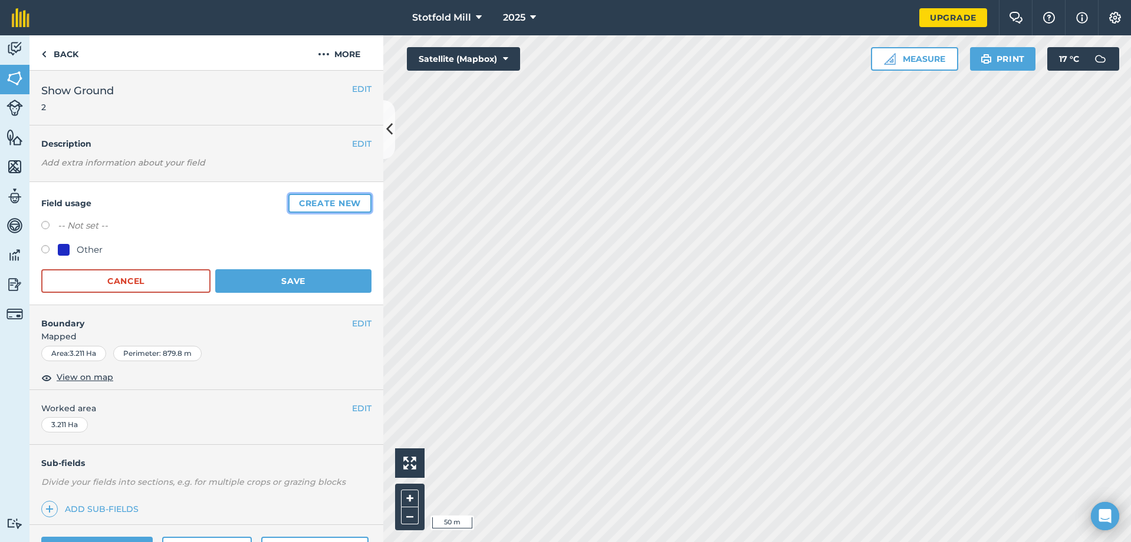
click at [314, 205] on button "Create new" at bounding box center [329, 203] width 83 height 19
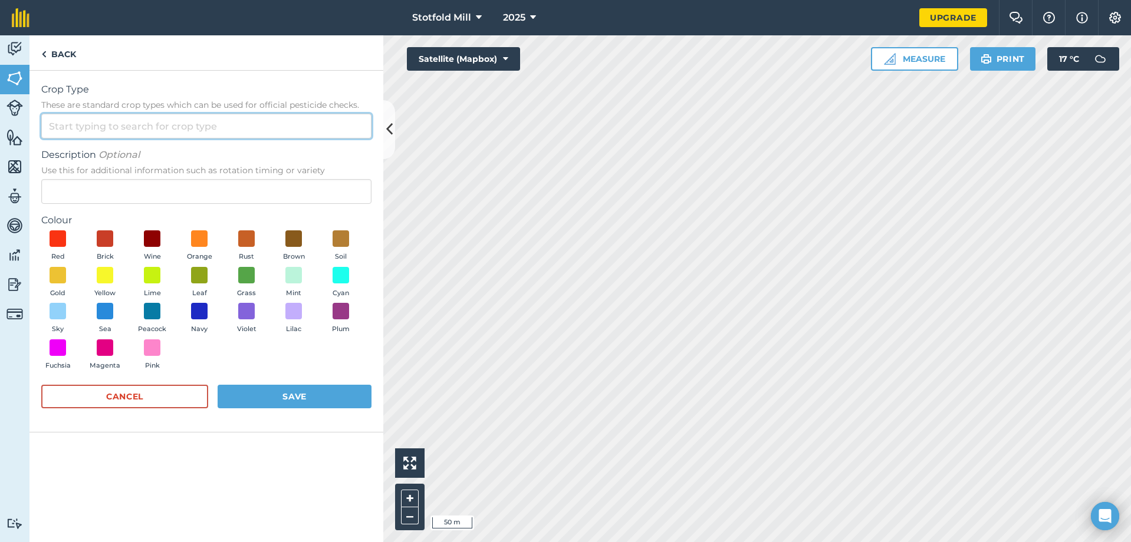
click at [183, 127] on input "Crop Type These are standard crop types which can be used for official pesticid…" at bounding box center [206, 126] width 330 height 25
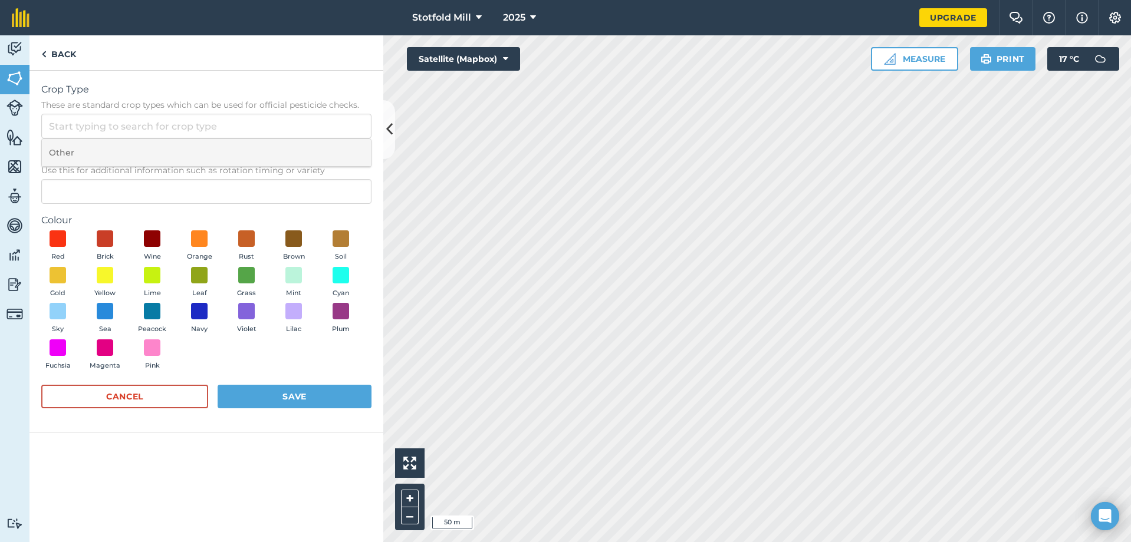
click at [169, 158] on li "Other" at bounding box center [206, 153] width 329 height 28
type input "Other"
click at [345, 311] on span at bounding box center [341, 311] width 18 height 18
click at [301, 316] on span at bounding box center [294, 311] width 18 height 18
click at [338, 315] on span at bounding box center [341, 311] width 18 height 18
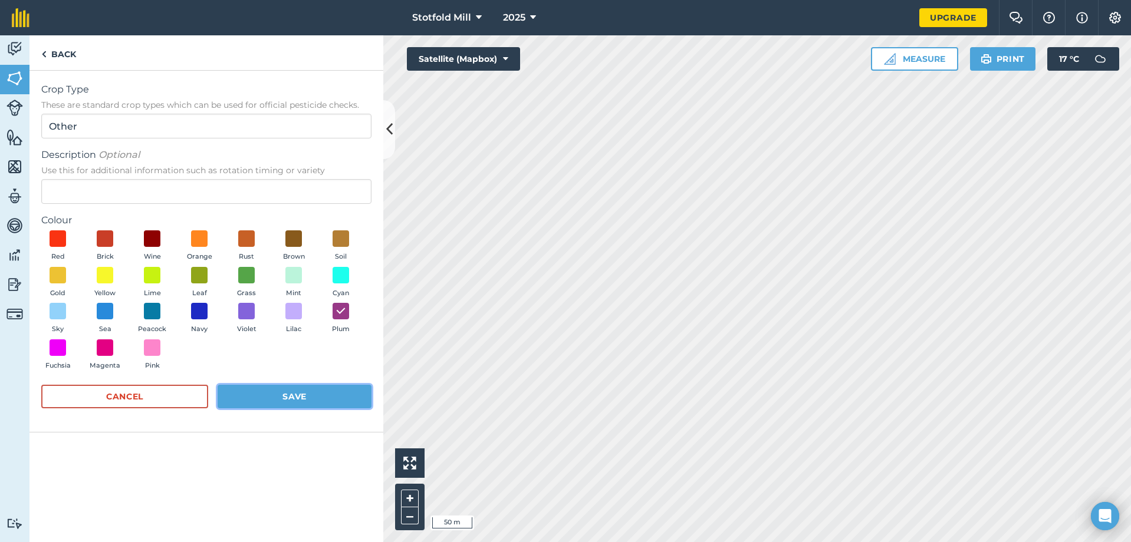
click at [319, 389] on button "Save" at bounding box center [295, 397] width 154 height 24
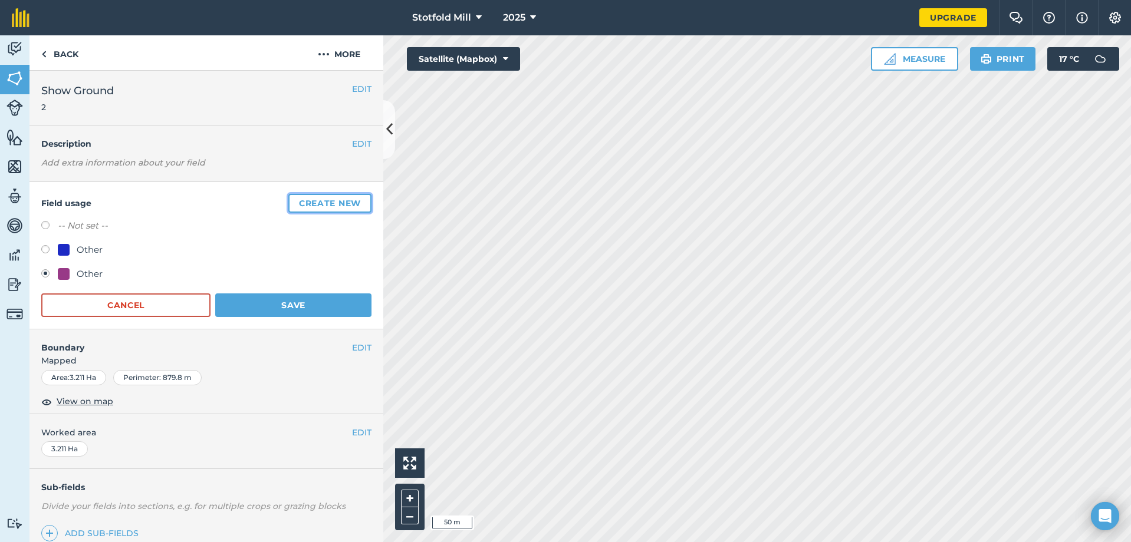
click at [295, 208] on button "Create new" at bounding box center [329, 203] width 83 height 19
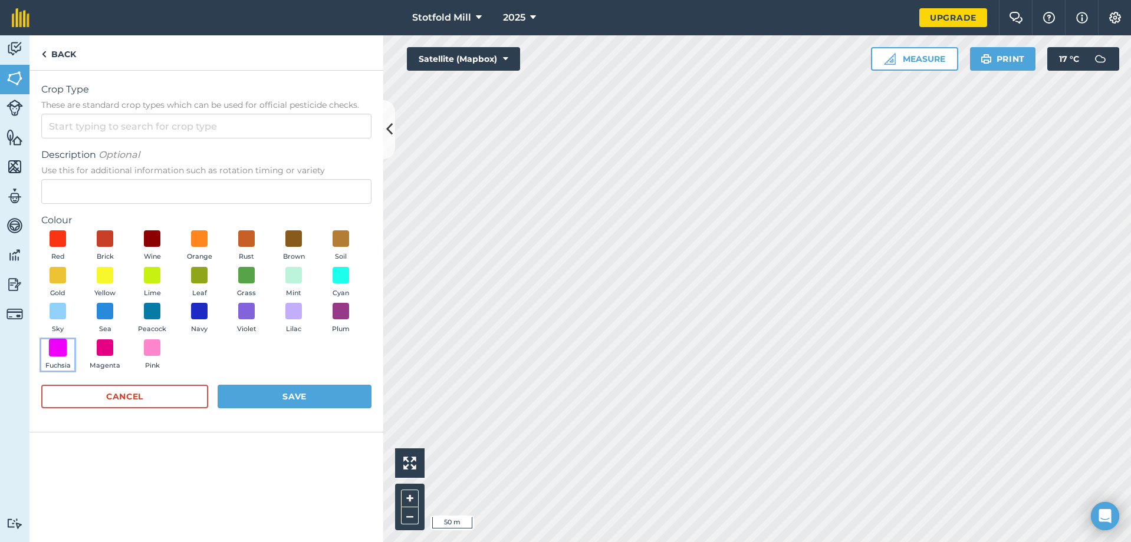
click at [63, 352] on span at bounding box center [58, 347] width 18 height 18
click at [267, 389] on button "Save" at bounding box center [295, 397] width 154 height 24
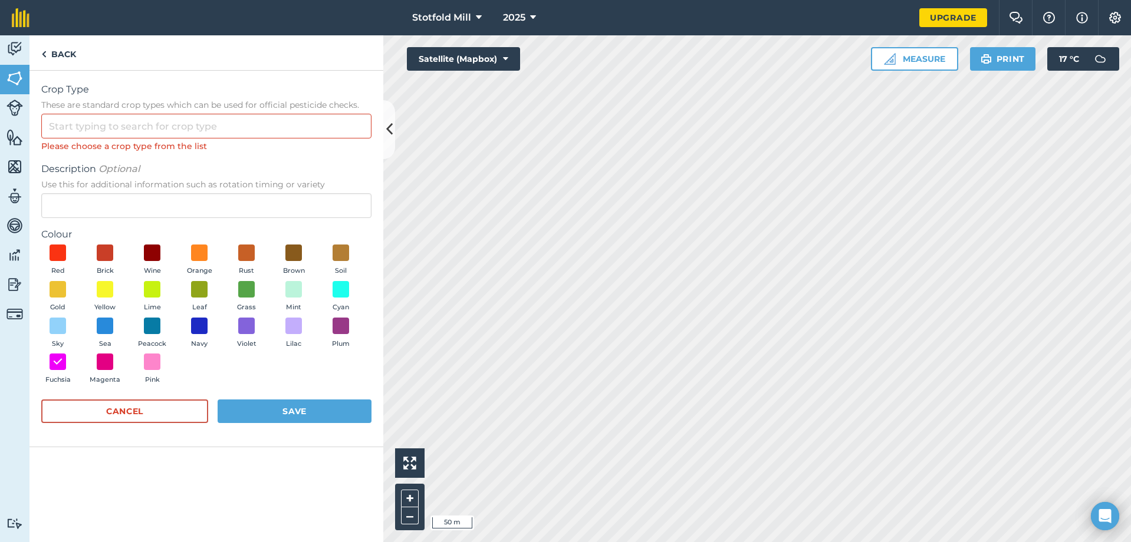
click at [146, 111] on div "Crop Type These are standard crop types which can be used for official pesticid…" at bounding box center [206, 118] width 330 height 70
click at [142, 124] on input "Crop Type These are standard crop types which can be used for official pesticid…" at bounding box center [206, 126] width 330 height 25
click at [125, 162] on li "Other" at bounding box center [206, 153] width 329 height 28
type input "Other"
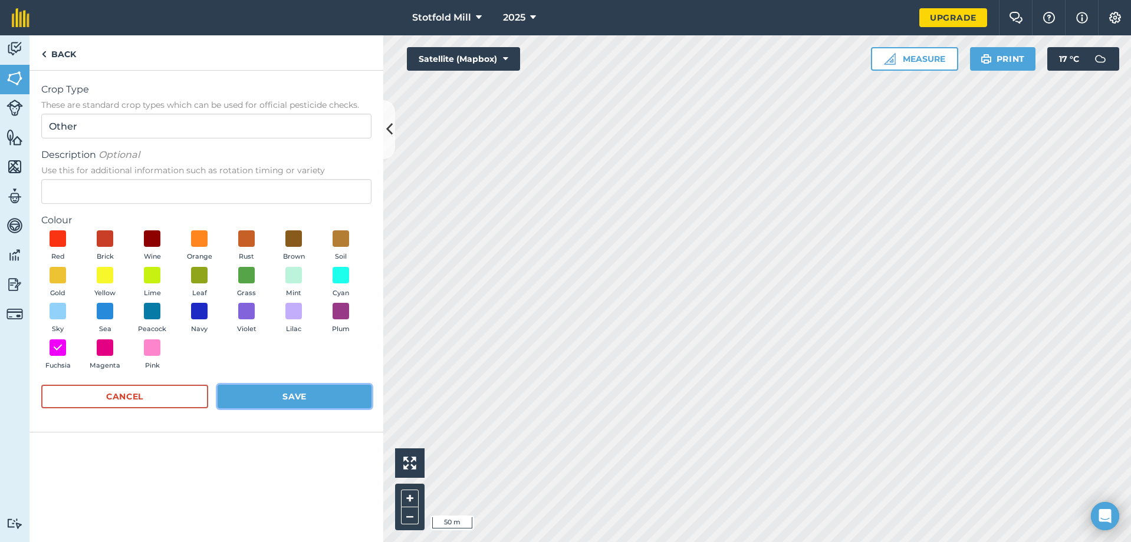
click at [277, 395] on button "Save" at bounding box center [295, 397] width 154 height 24
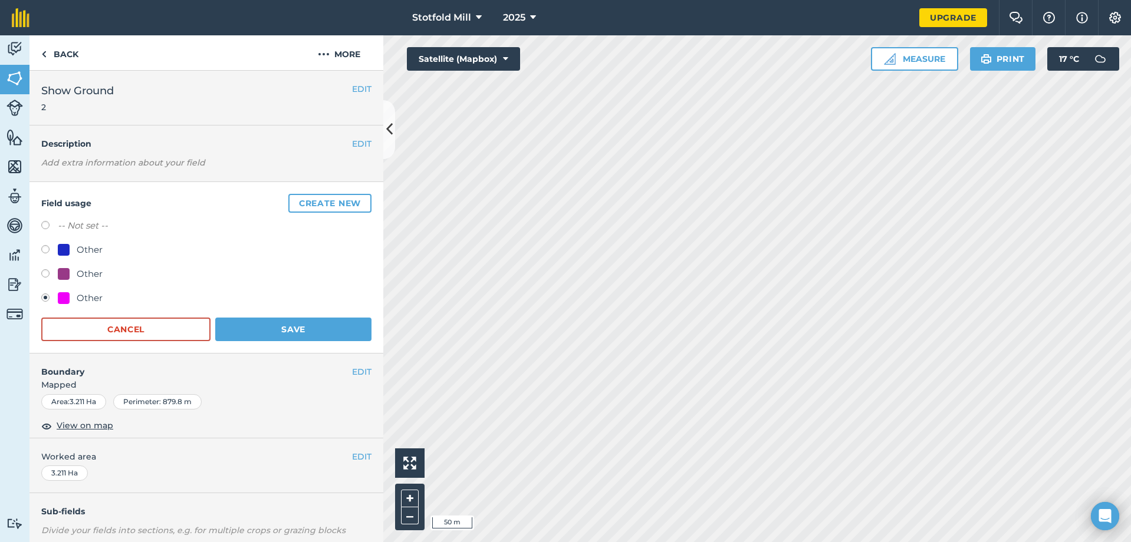
click at [45, 277] on label at bounding box center [49, 275] width 17 height 12
radio input "true"
radio input "false"
click at [240, 330] on button "Save" at bounding box center [293, 330] width 156 height 24
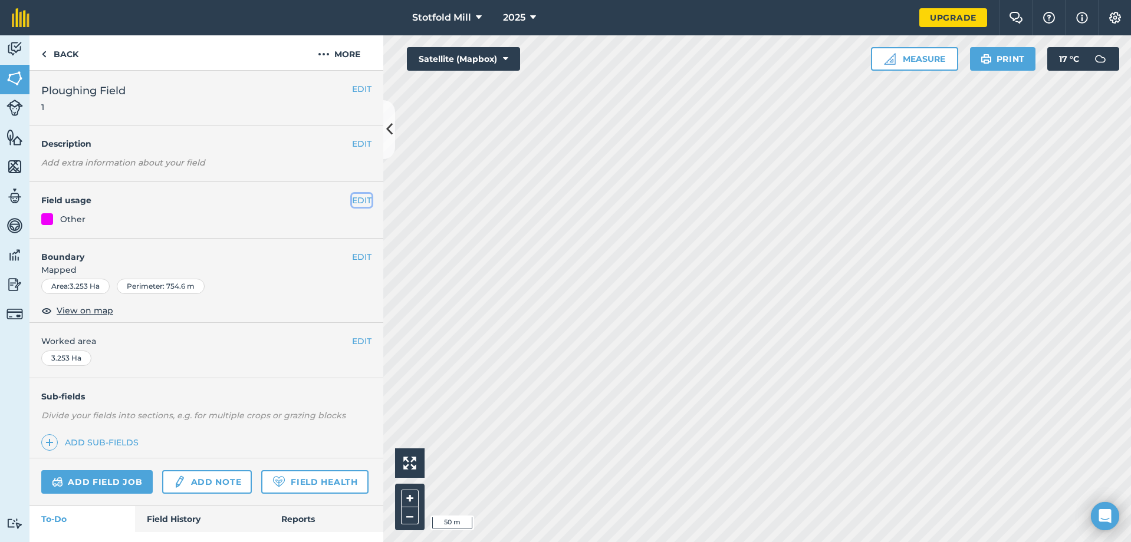
click at [352, 202] on button "EDIT" at bounding box center [361, 200] width 19 height 13
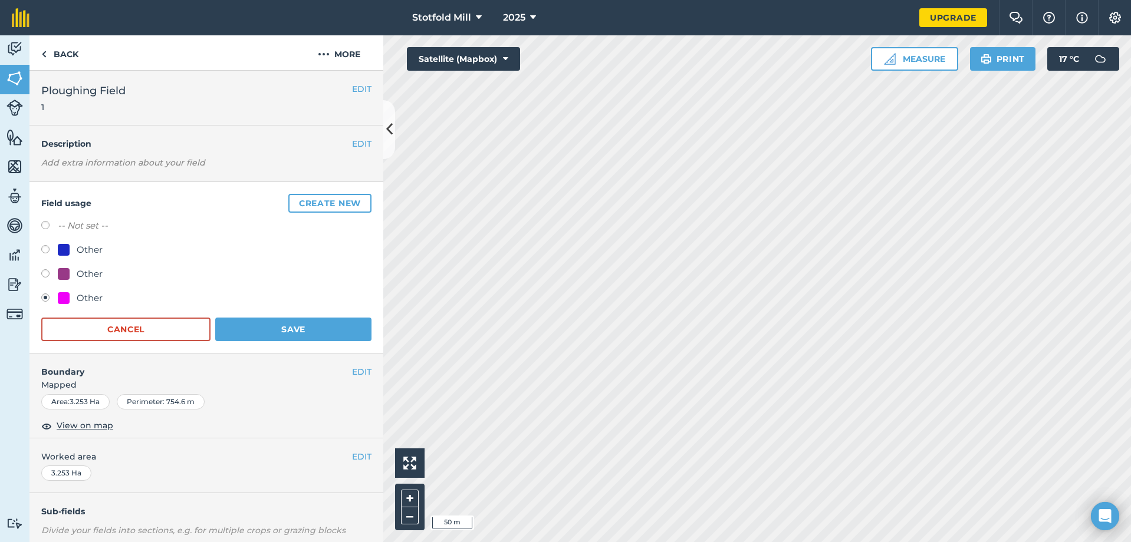
click at [47, 300] on label at bounding box center [49, 300] width 17 height 12
click at [248, 325] on button "Save" at bounding box center [293, 330] width 156 height 24
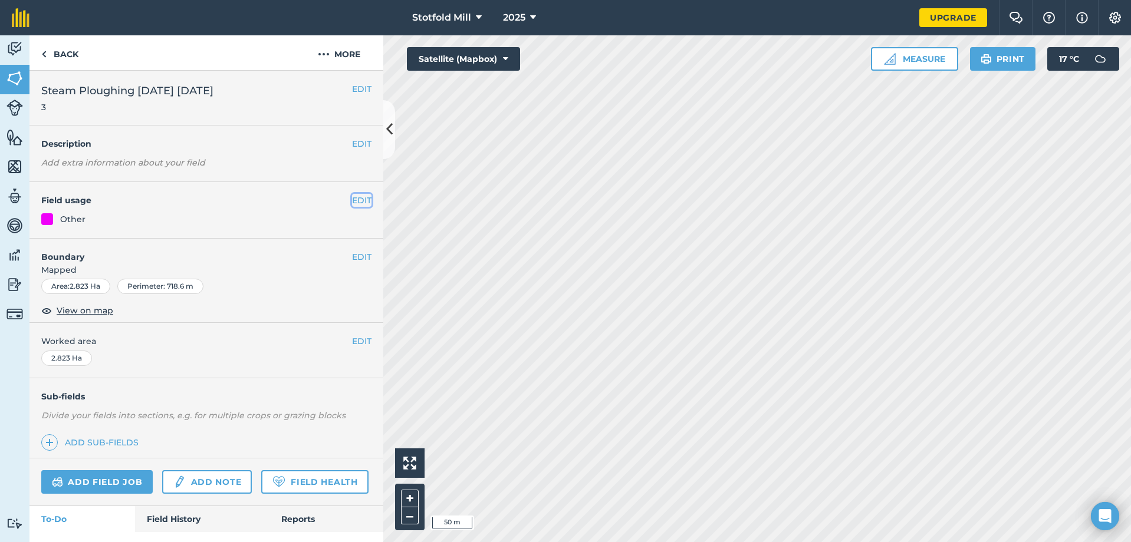
click at [357, 202] on button "EDIT" at bounding box center [361, 200] width 19 height 13
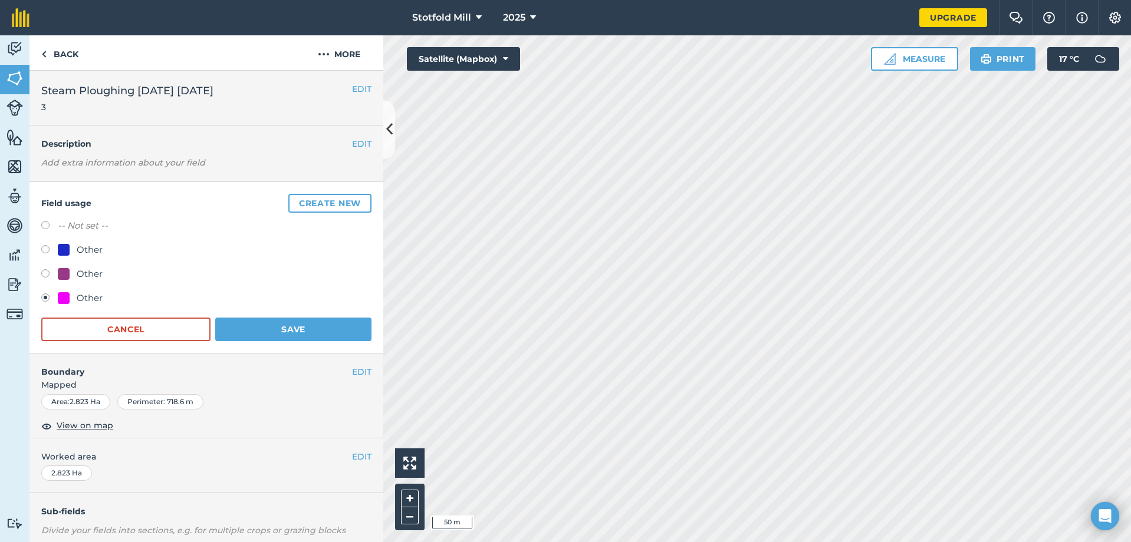
click at [49, 248] on label at bounding box center [49, 251] width 17 height 12
radio input "true"
radio input "false"
click at [297, 326] on button "Save" at bounding box center [293, 330] width 156 height 24
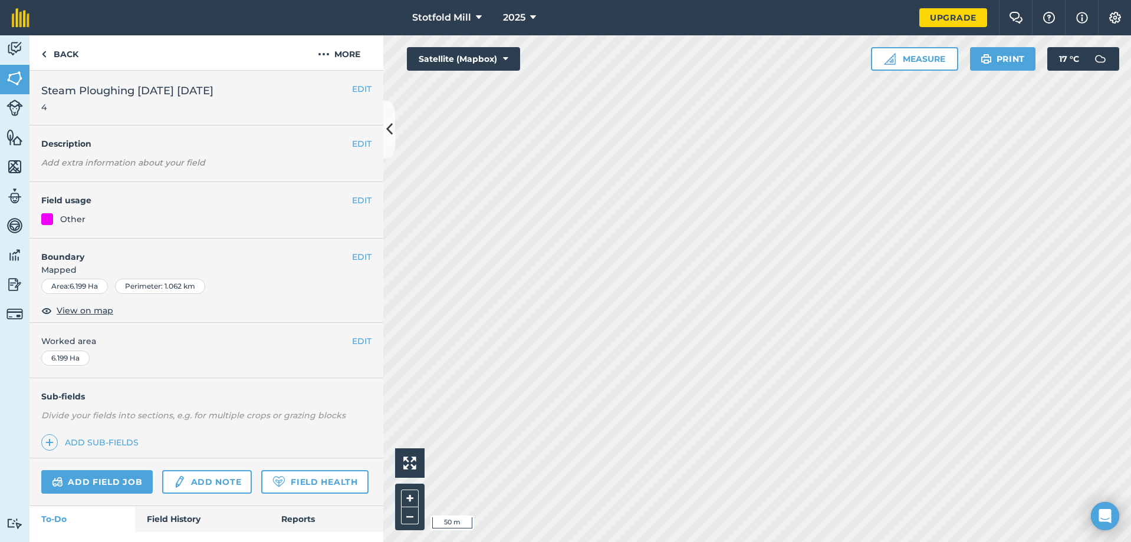
click at [346, 208] on div "EDIT Field usage Other" at bounding box center [206, 210] width 354 height 57
click at [359, 194] on button "EDIT" at bounding box center [361, 200] width 19 height 13
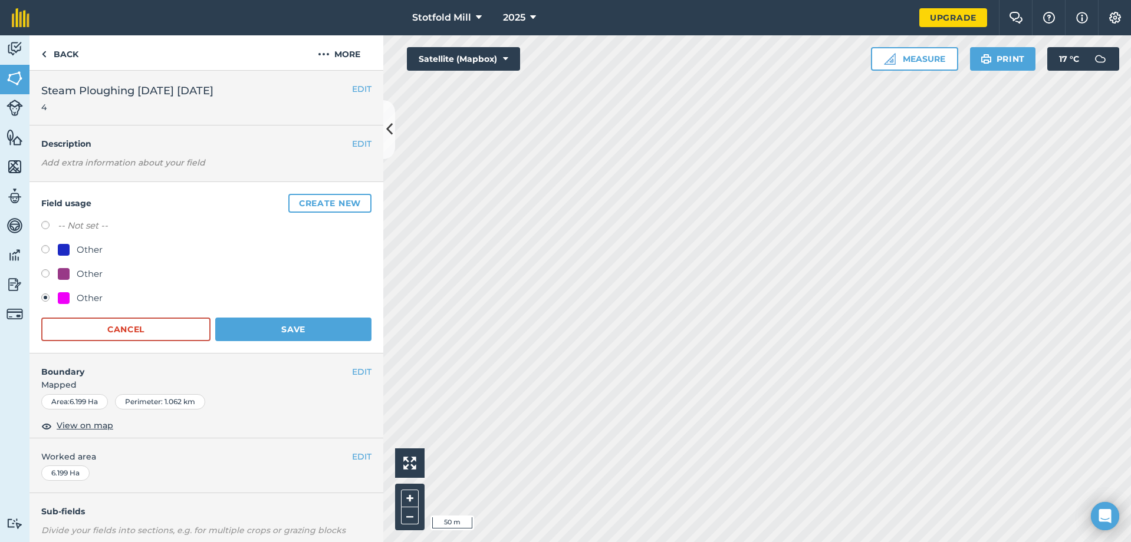
click at [78, 253] on div "Other" at bounding box center [90, 250] width 26 height 14
radio input "true"
radio input "false"
click at [257, 326] on button "Save" at bounding box center [293, 330] width 156 height 24
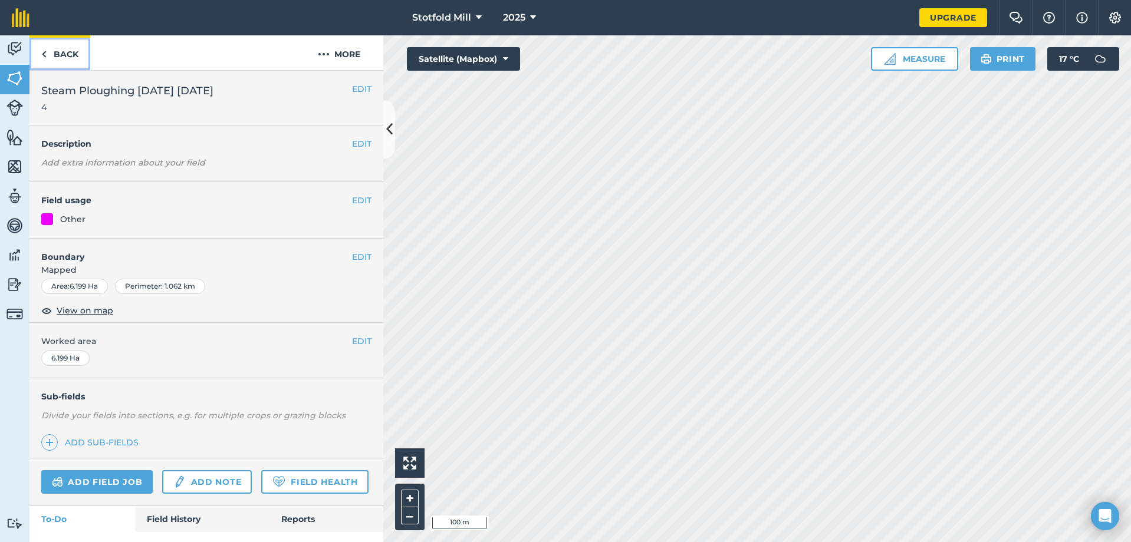
click at [56, 47] on link "Back" at bounding box center [59, 52] width 61 height 35
click at [15, 50] on img at bounding box center [14, 49] width 17 height 18
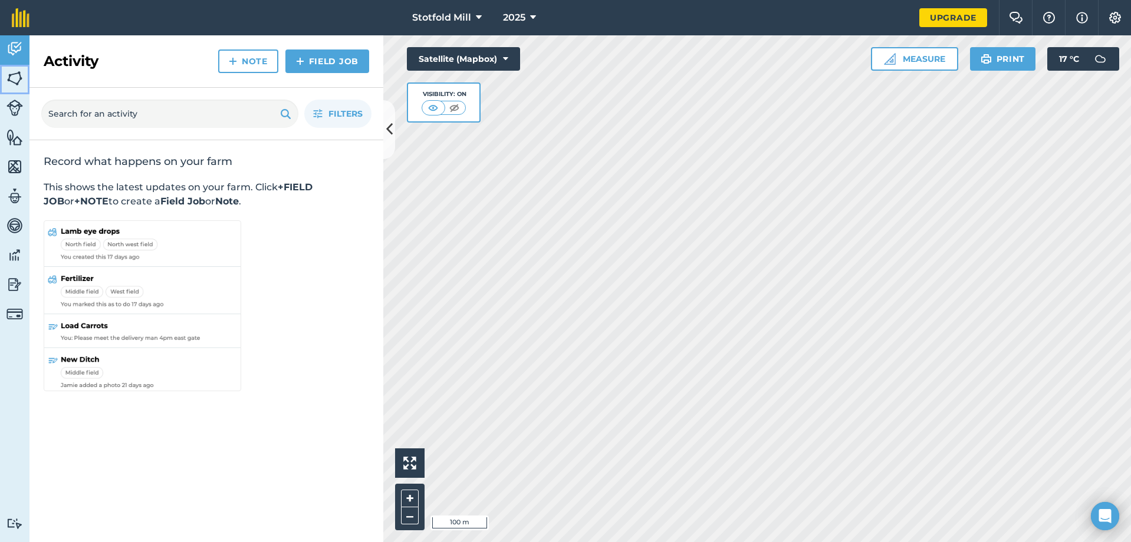
click at [16, 90] on link "Fields" at bounding box center [14, 79] width 29 height 29
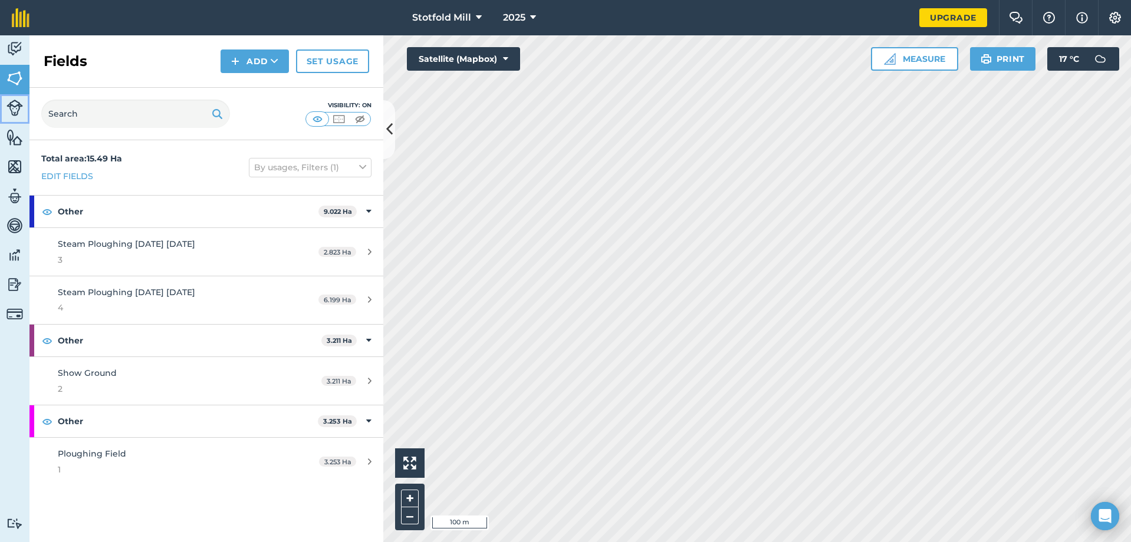
click at [18, 117] on link "Livestock" at bounding box center [14, 108] width 29 height 29
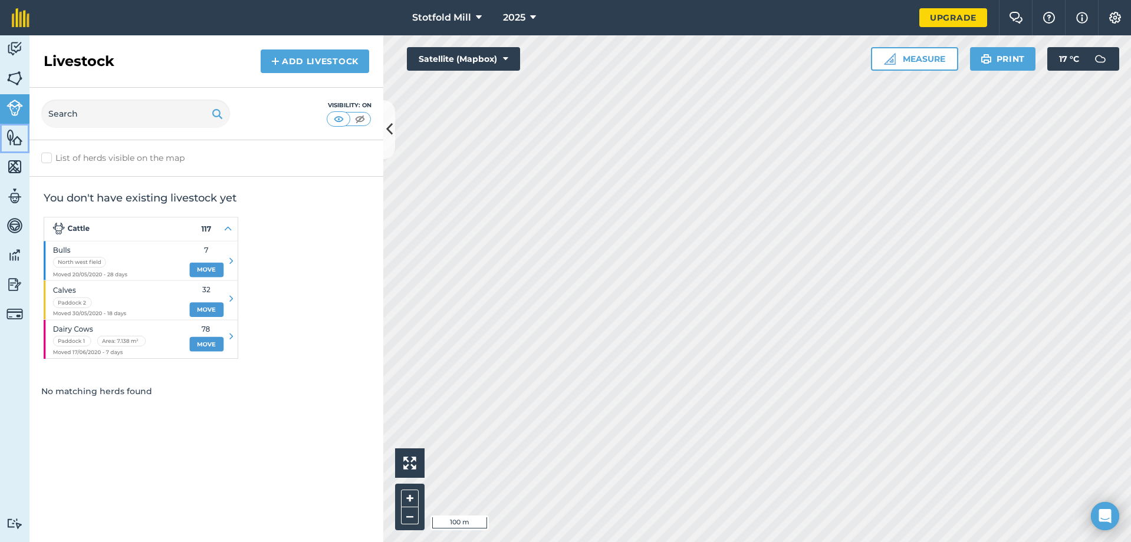
click at [18, 141] on img at bounding box center [14, 138] width 17 height 18
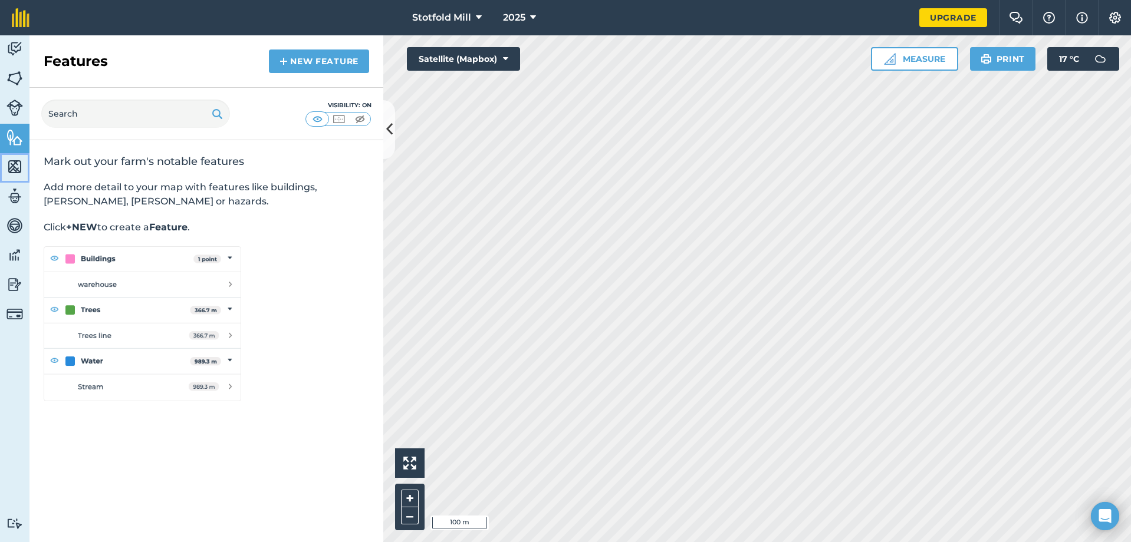
click at [18, 169] on img at bounding box center [14, 167] width 17 height 18
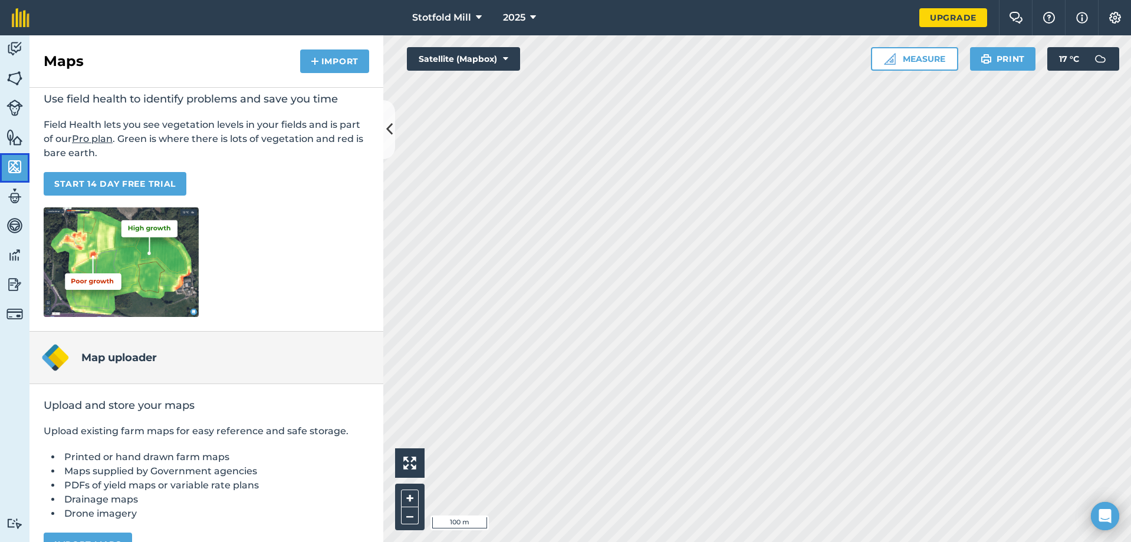
scroll to position [91, 0]
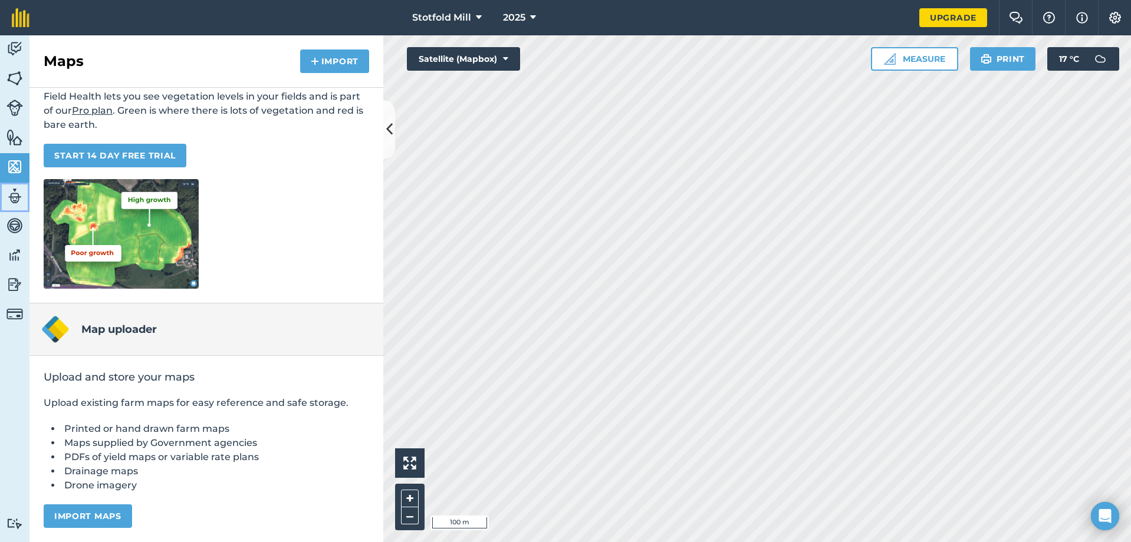
click at [21, 188] on img at bounding box center [14, 196] width 17 height 18
select select "MEMBER"
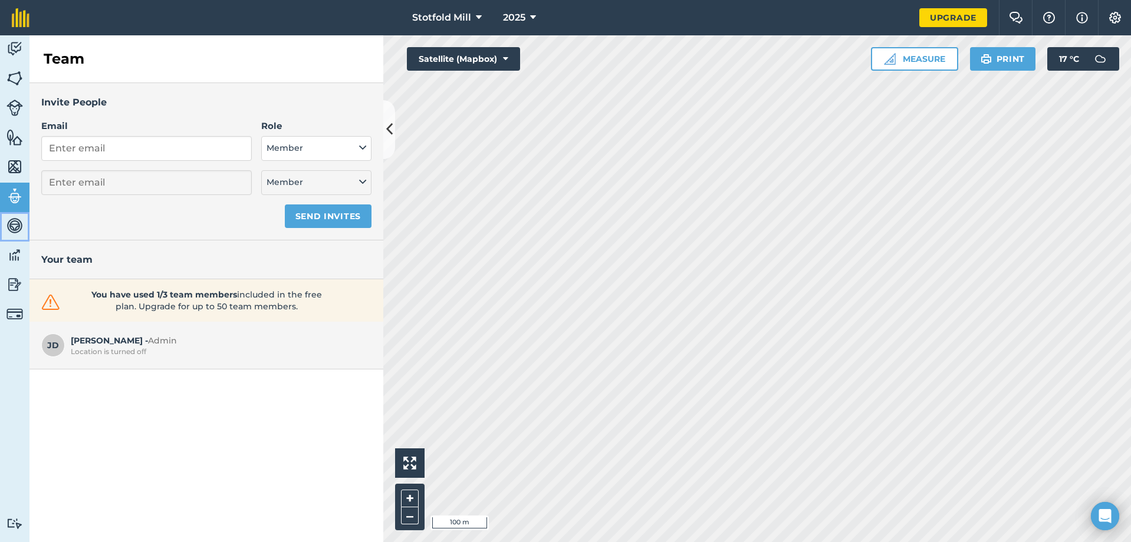
click at [16, 217] on img at bounding box center [14, 226] width 17 height 18
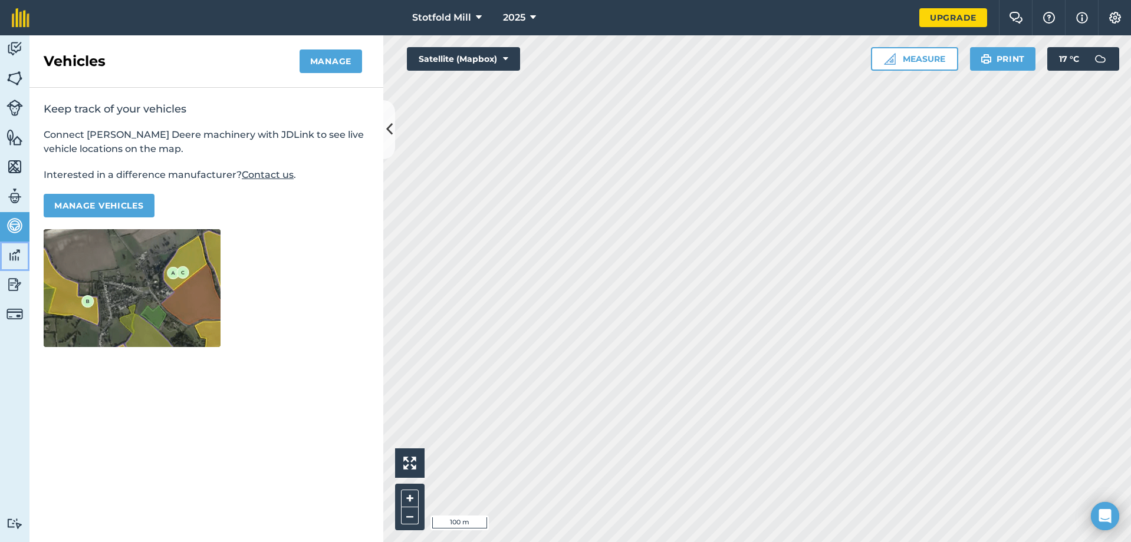
click at [24, 256] on link "Data" at bounding box center [14, 256] width 29 height 29
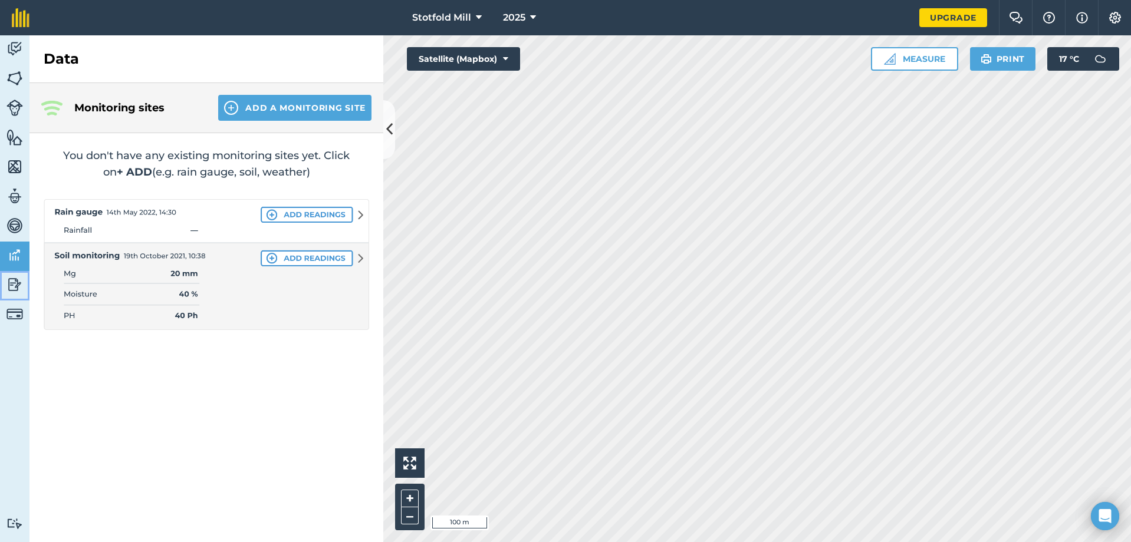
click at [13, 286] on img at bounding box center [14, 285] width 17 height 18
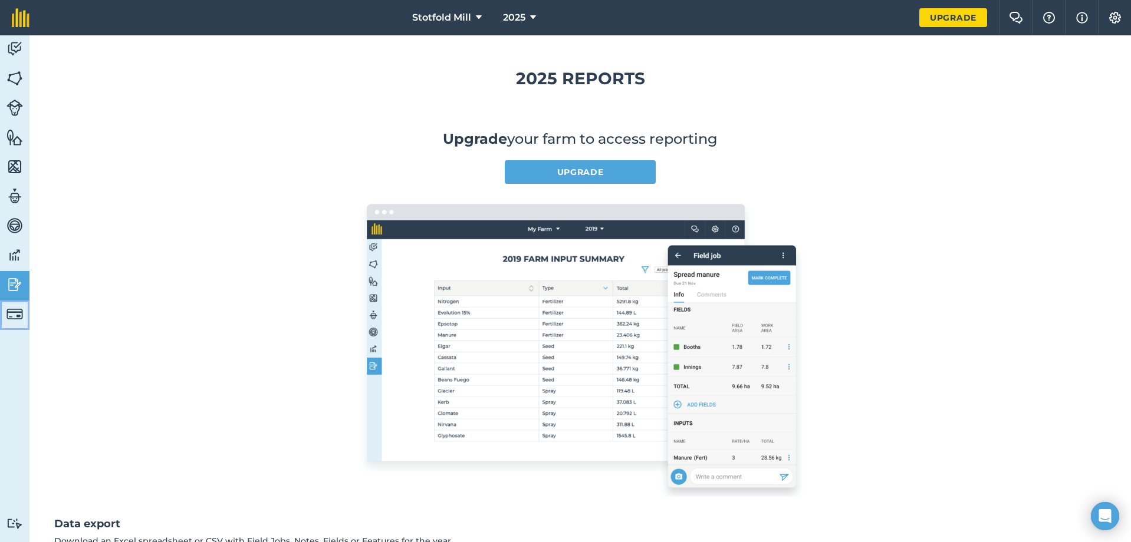
click at [20, 315] on img at bounding box center [14, 314] width 17 height 17
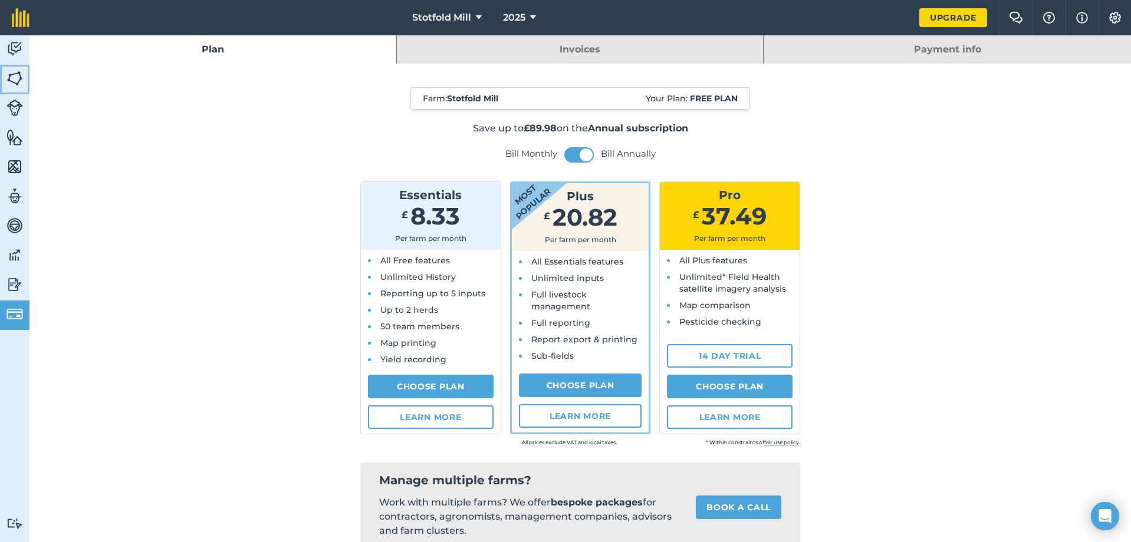
click at [20, 82] on img at bounding box center [14, 79] width 17 height 18
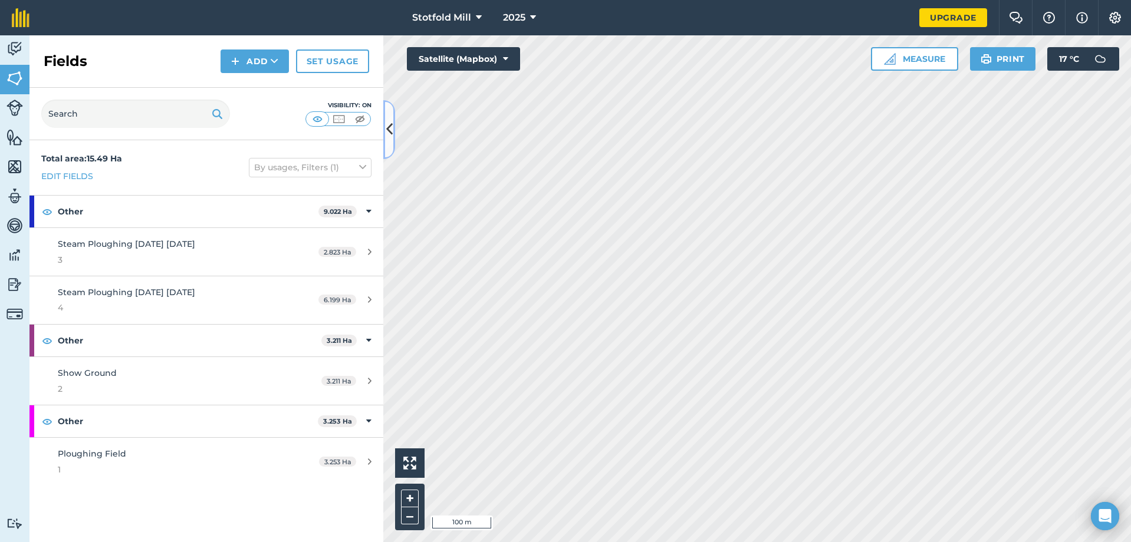
click at [391, 125] on icon at bounding box center [389, 129] width 6 height 21
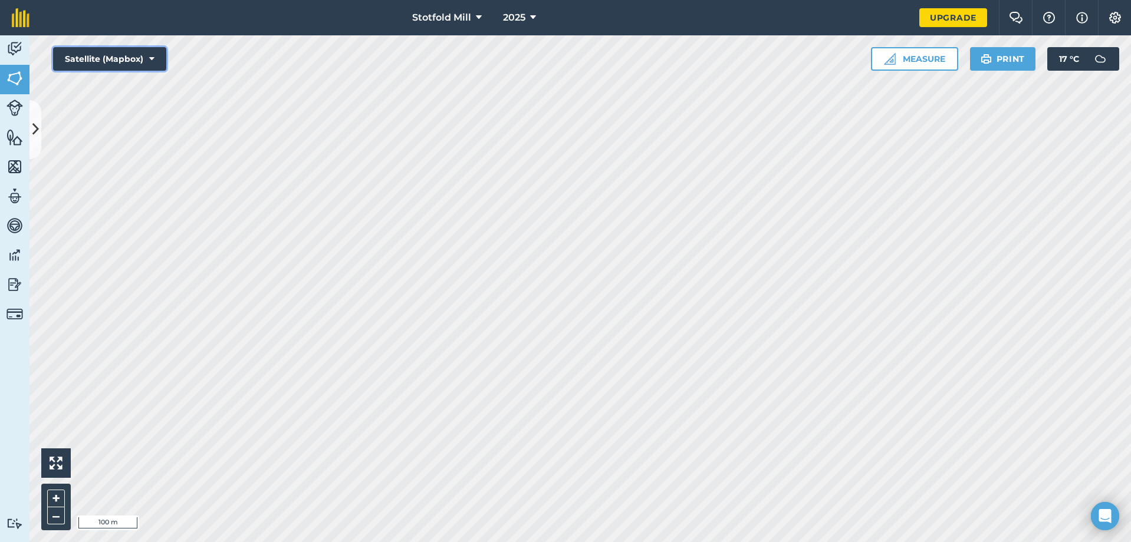
click at [136, 54] on button "Satellite (Mapbox)" at bounding box center [109, 59] width 113 height 24
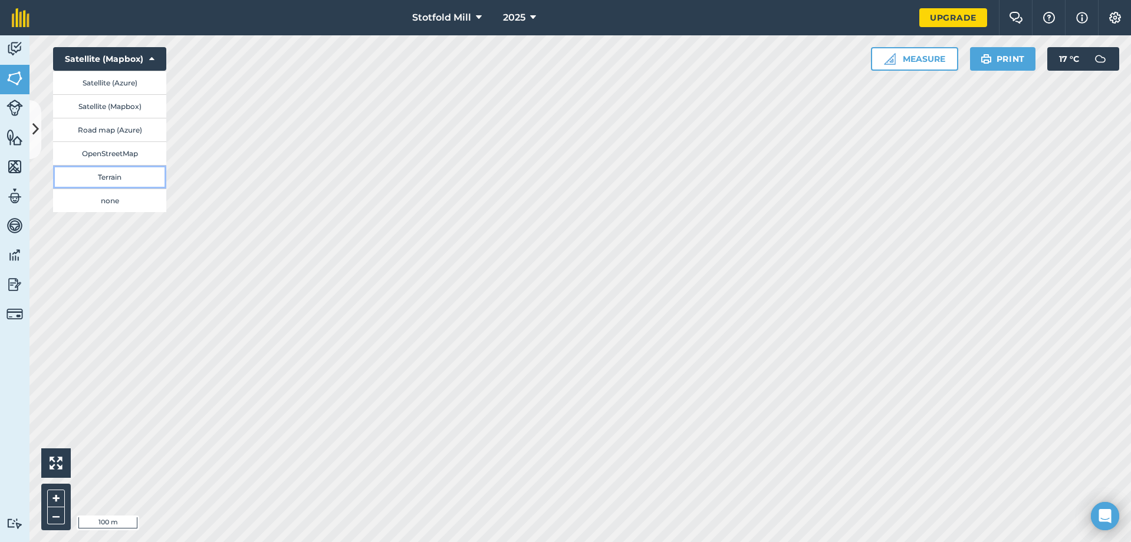
click at [125, 173] on button "Terrain" at bounding box center [109, 177] width 113 height 24
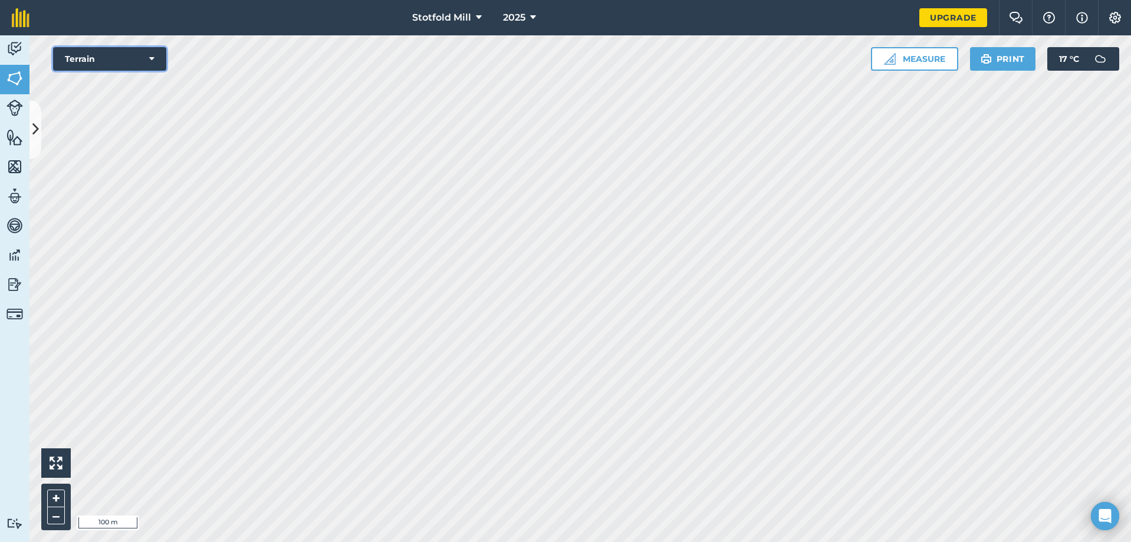
click at [151, 58] on icon at bounding box center [151, 59] width 5 height 12
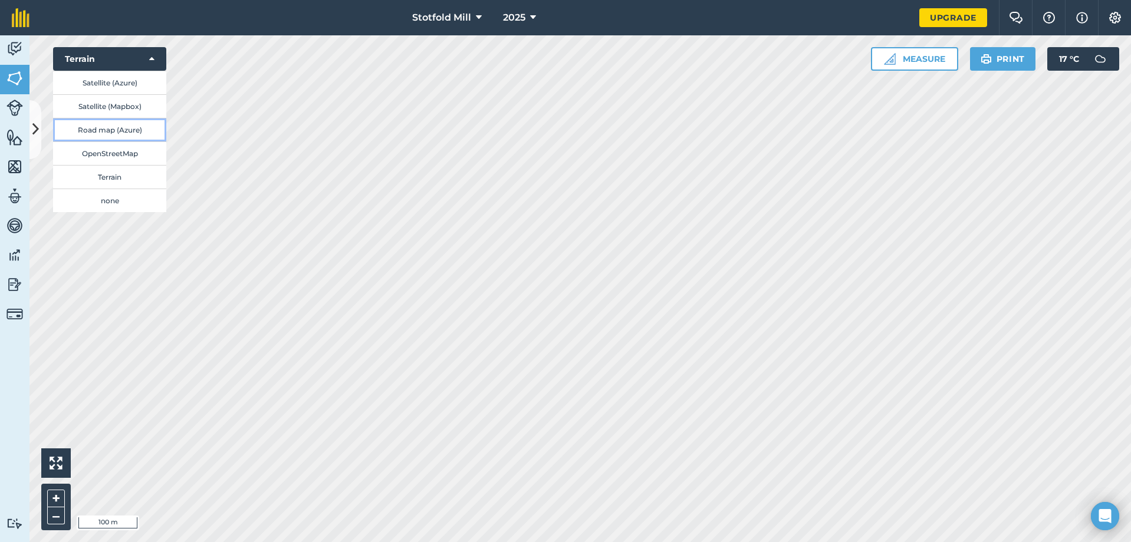
click at [147, 127] on button "Road map (Azure)" at bounding box center [109, 130] width 113 height 24
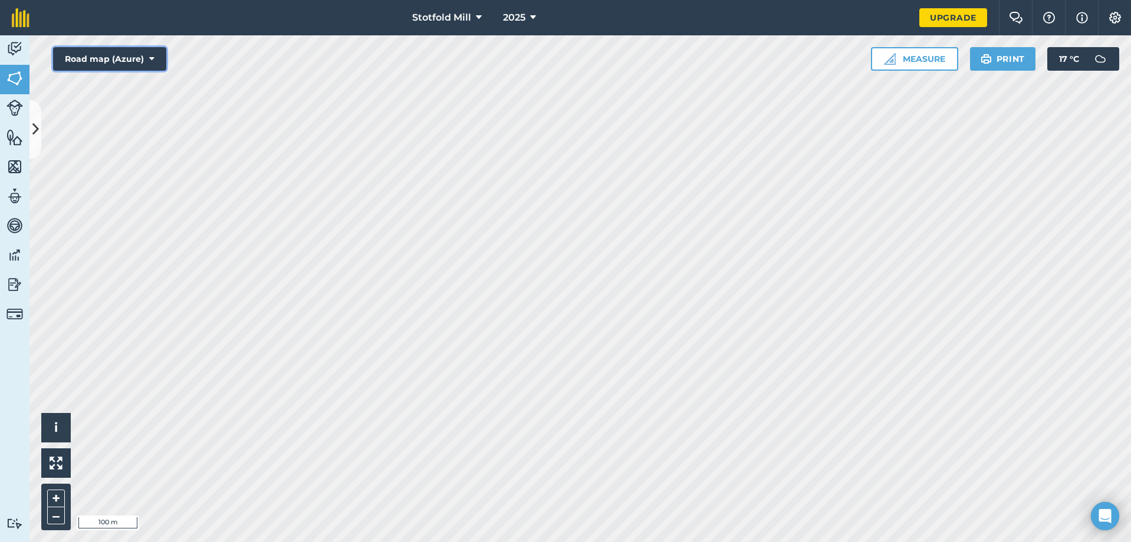
click at [132, 61] on button "Road map (Azure)" at bounding box center [109, 59] width 113 height 24
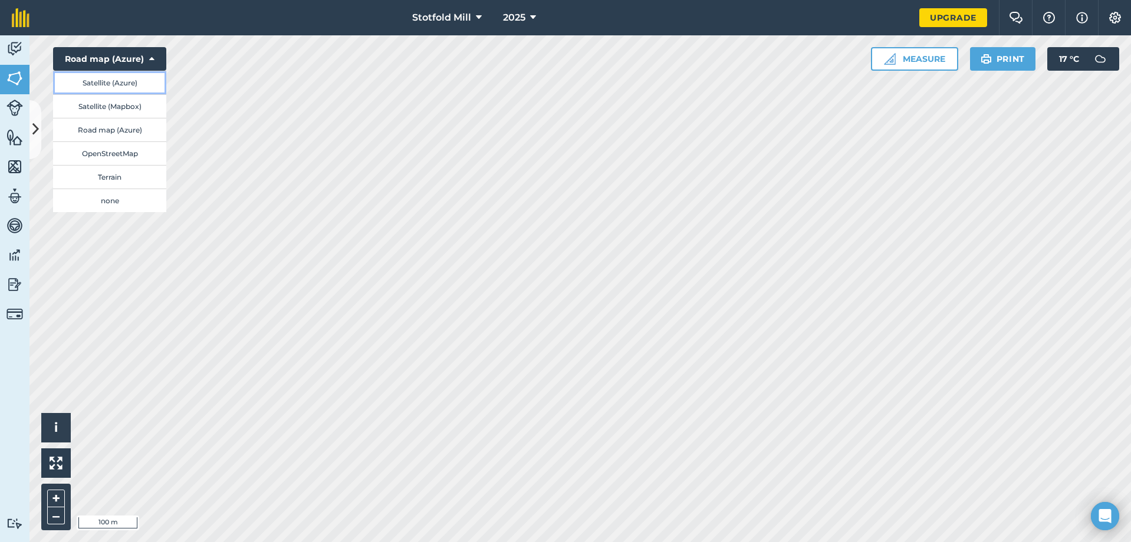
click at [131, 85] on button "Satellite (Azure)" at bounding box center [109, 83] width 113 height 24
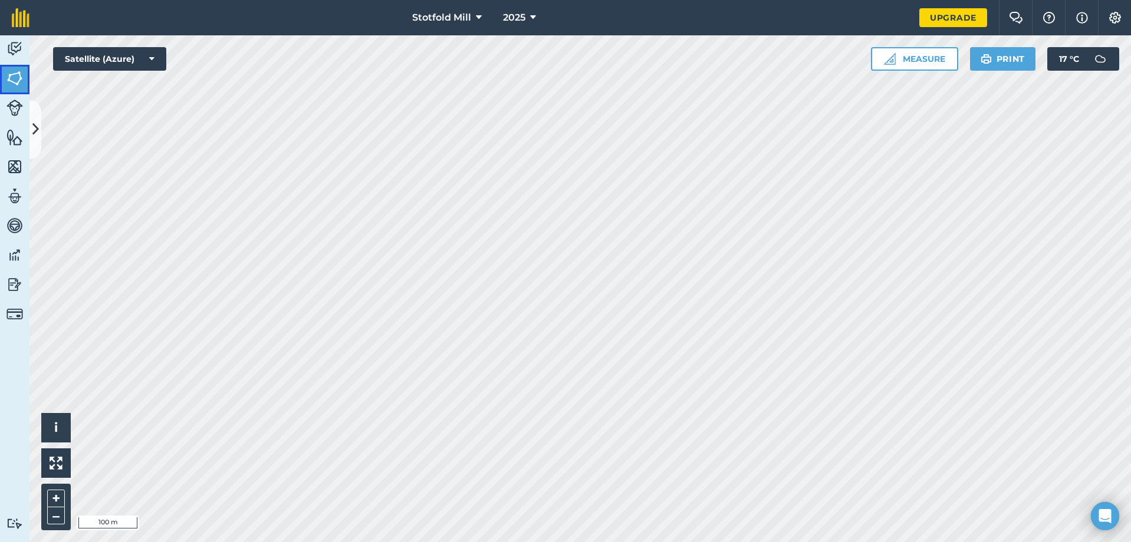
click at [15, 82] on img at bounding box center [14, 79] width 17 height 18
click at [39, 113] on button at bounding box center [35, 129] width 12 height 59
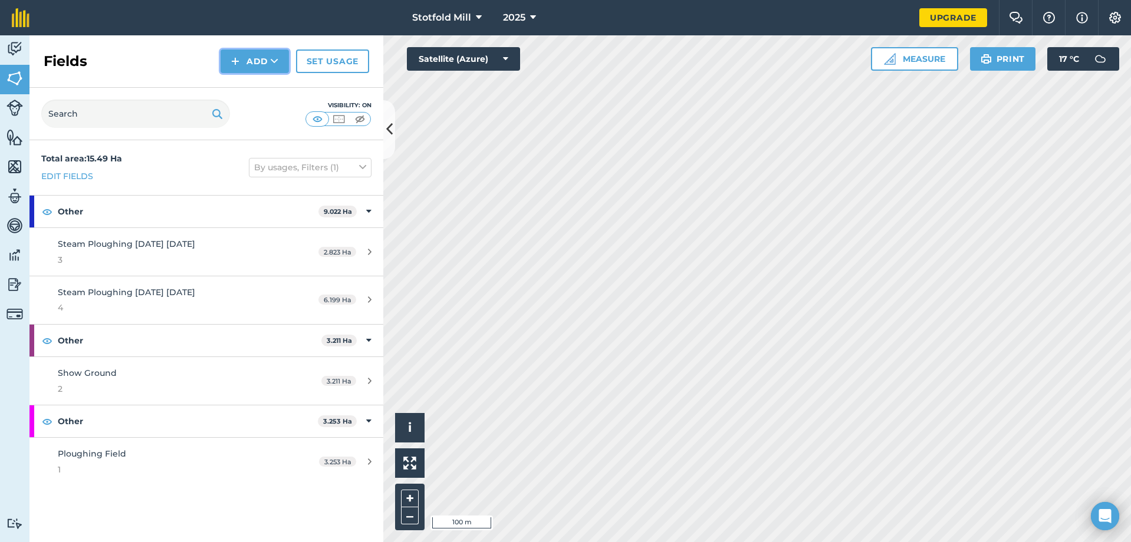
click at [264, 64] on button "Add" at bounding box center [254, 62] width 68 height 24
click at [266, 91] on link "Draw" at bounding box center [254, 88] width 65 height 26
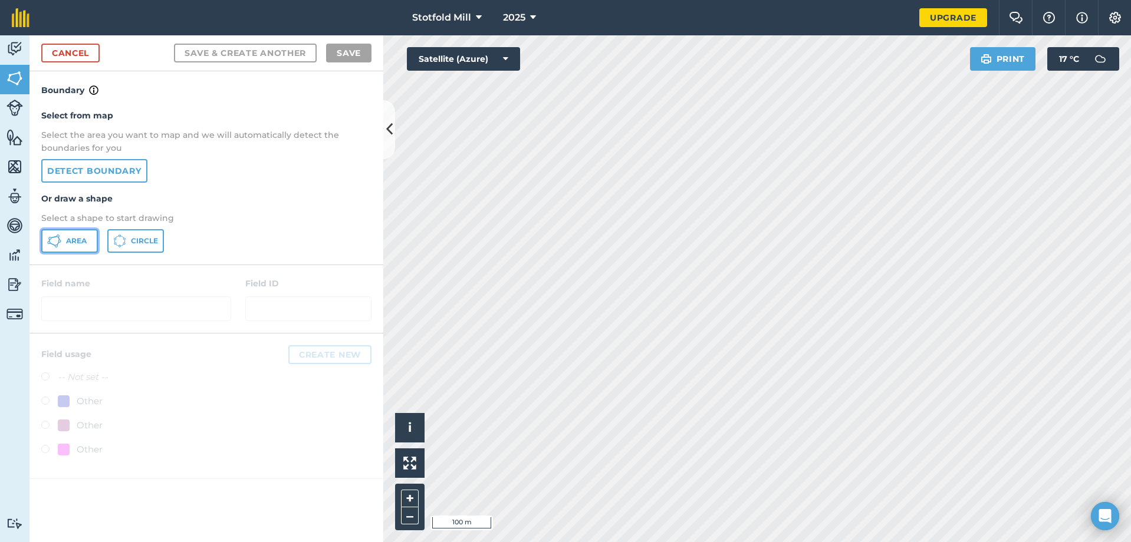
click at [84, 243] on span "Area" at bounding box center [76, 240] width 21 height 9
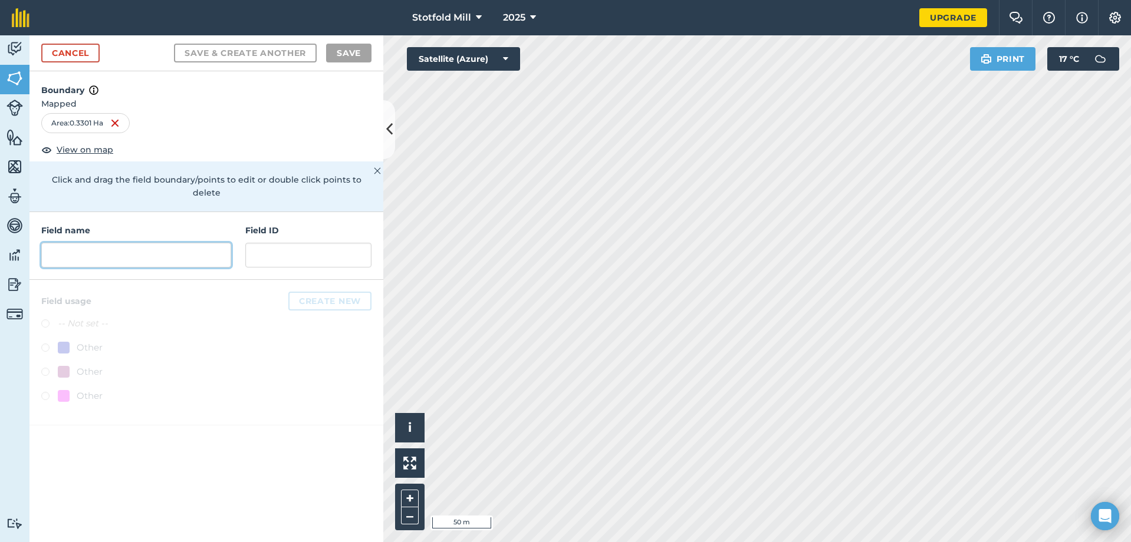
click at [147, 243] on input "text" at bounding box center [136, 255] width 190 height 25
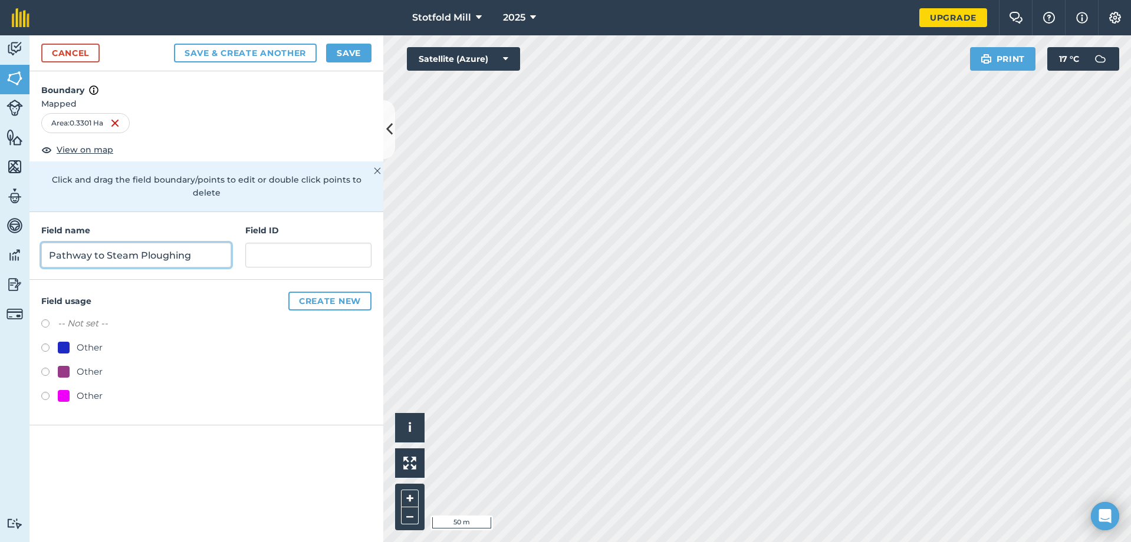
type input "Pathway to Steam Ploughing"
click at [307, 243] on input "text" at bounding box center [308, 255] width 126 height 25
type input "99"
click at [279, 133] on div "Area : 0.3301 Ha" at bounding box center [206, 125] width 354 height 25
click at [301, 292] on button "Create new" at bounding box center [329, 301] width 83 height 19
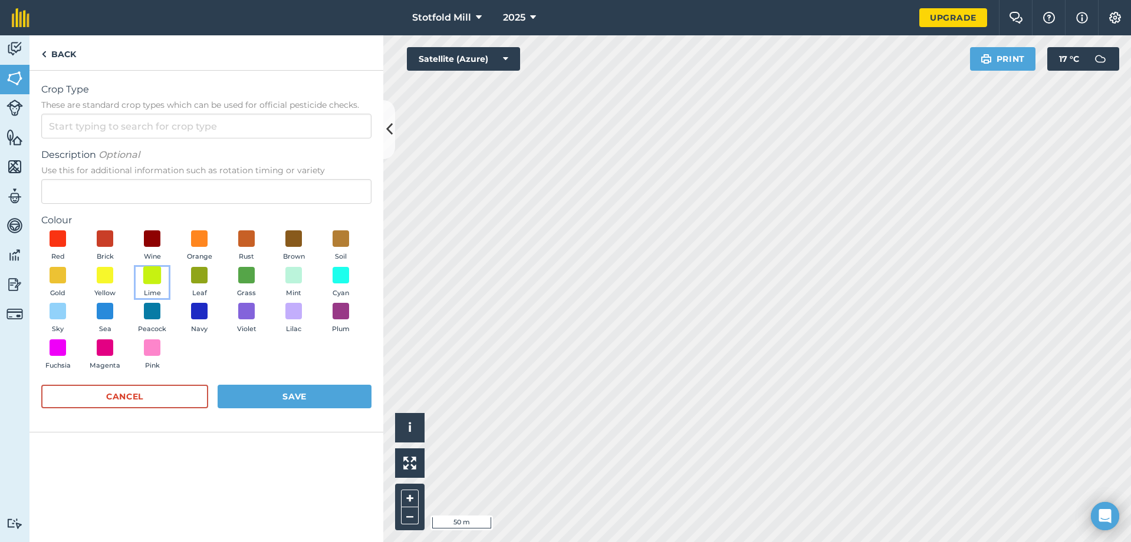
click at [159, 283] on span at bounding box center [152, 275] width 18 height 18
click at [276, 390] on button "Save" at bounding box center [295, 397] width 154 height 24
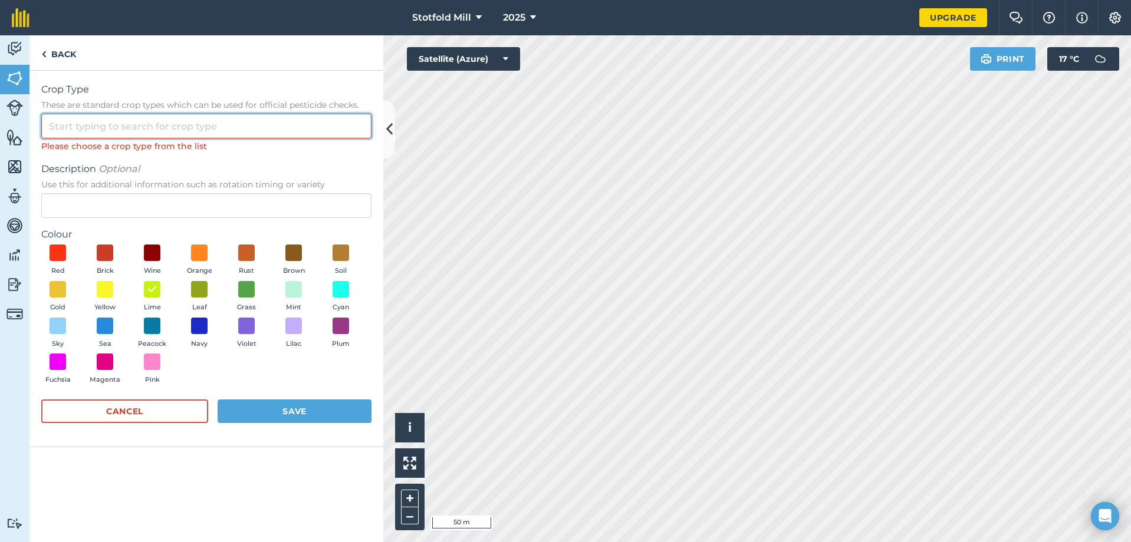
click at [137, 125] on input "Crop Type These are standard crop types which can be used for official pesticid…" at bounding box center [206, 126] width 330 height 25
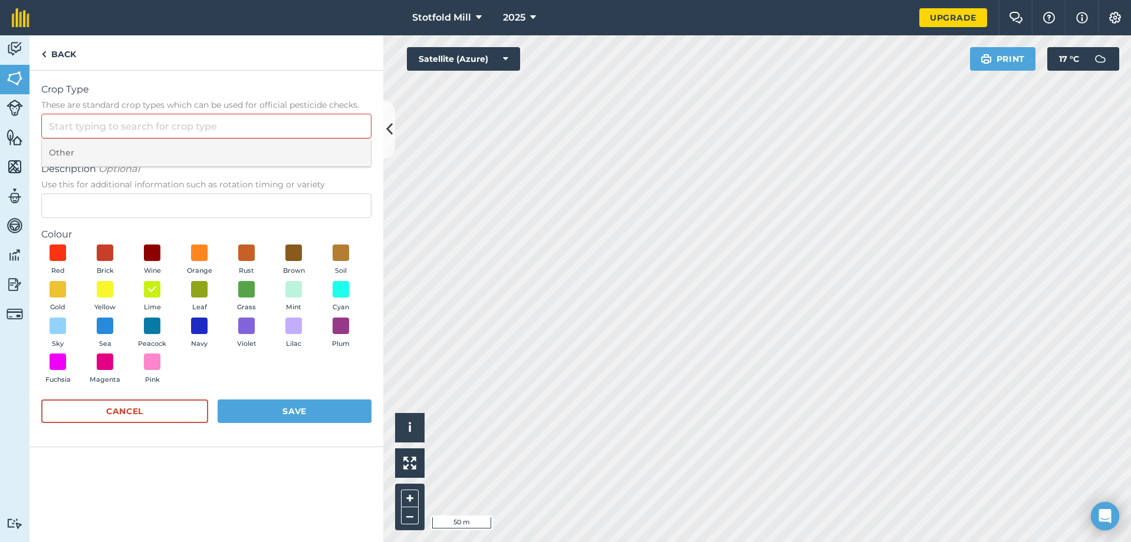
click at [124, 160] on li "Other" at bounding box center [206, 153] width 329 height 28
type input "Other"
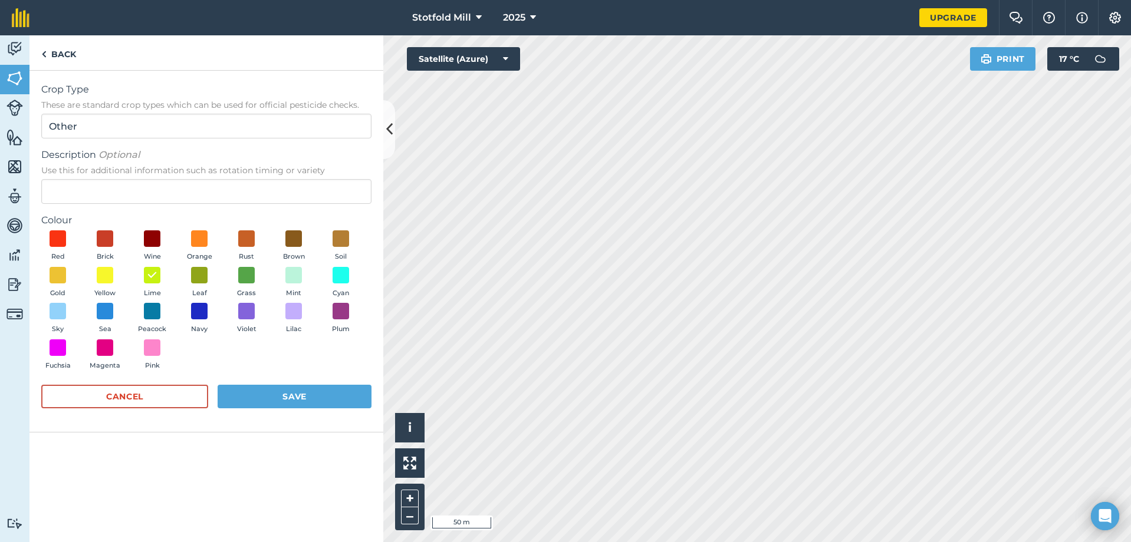
click at [290, 411] on div "Cancel Save" at bounding box center [206, 402] width 330 height 35
click at [290, 401] on button "Save" at bounding box center [295, 397] width 154 height 24
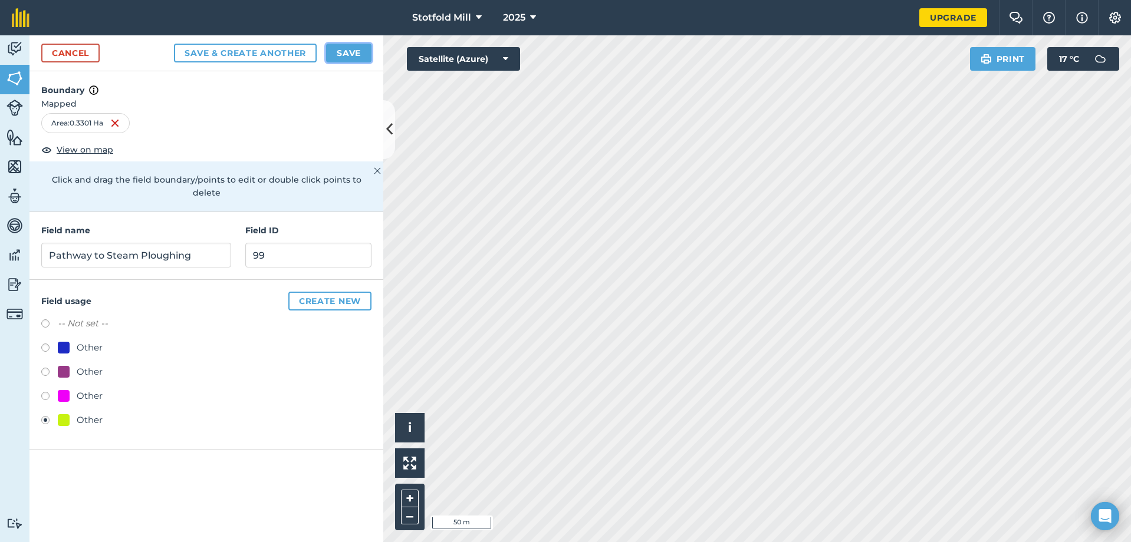
click at [354, 60] on button "Save" at bounding box center [348, 53] width 45 height 19
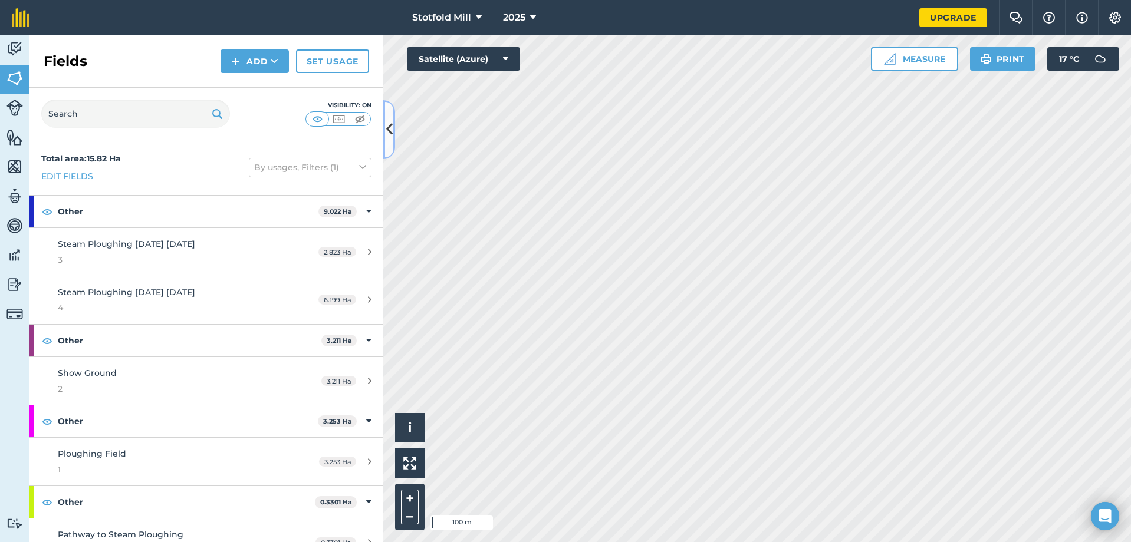
click at [388, 132] on icon at bounding box center [389, 129] width 6 height 21
